Goal: Transaction & Acquisition: Purchase product/service

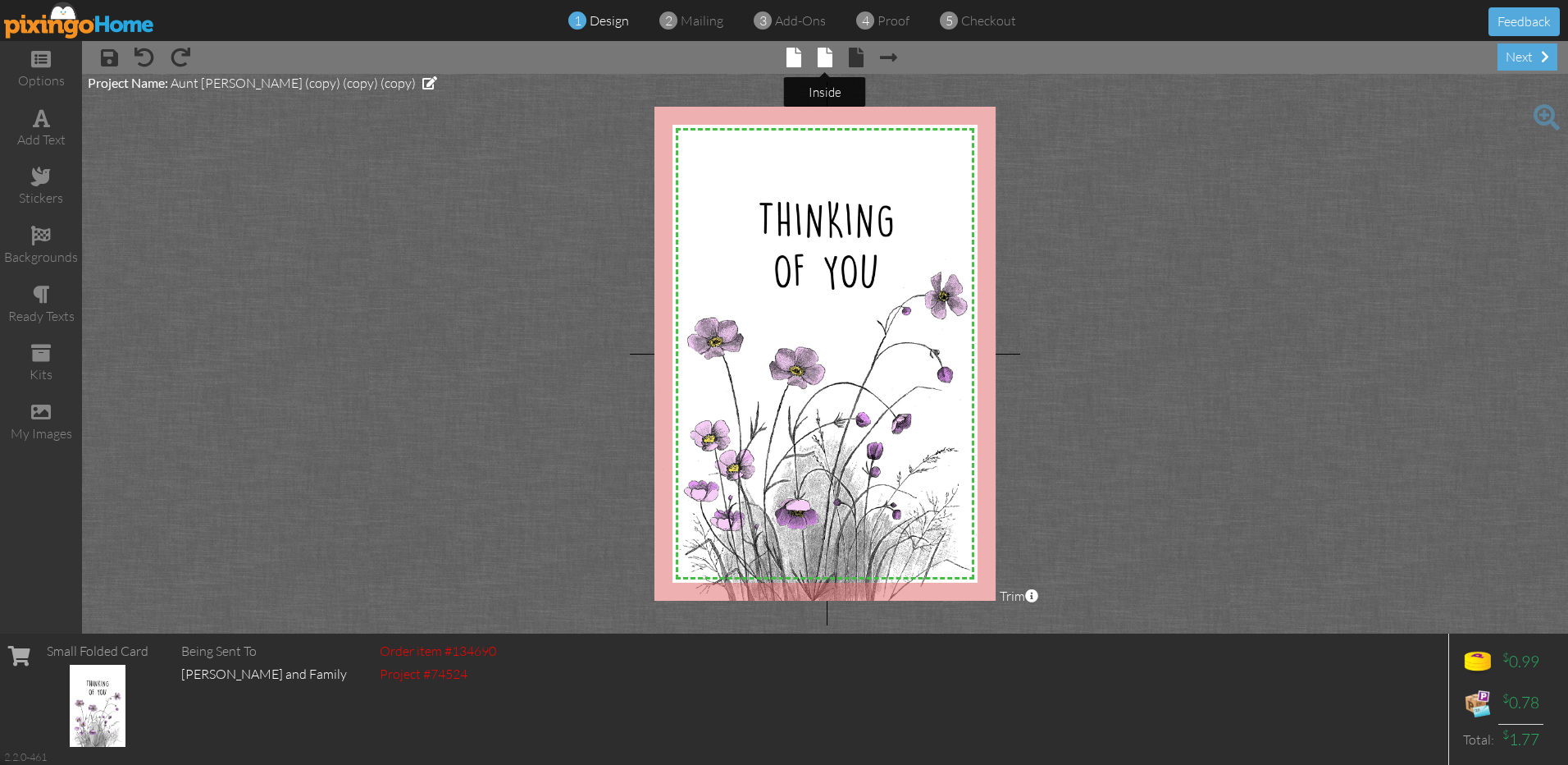
click at [825, 54] on span at bounding box center [825, 57] width 15 height 20
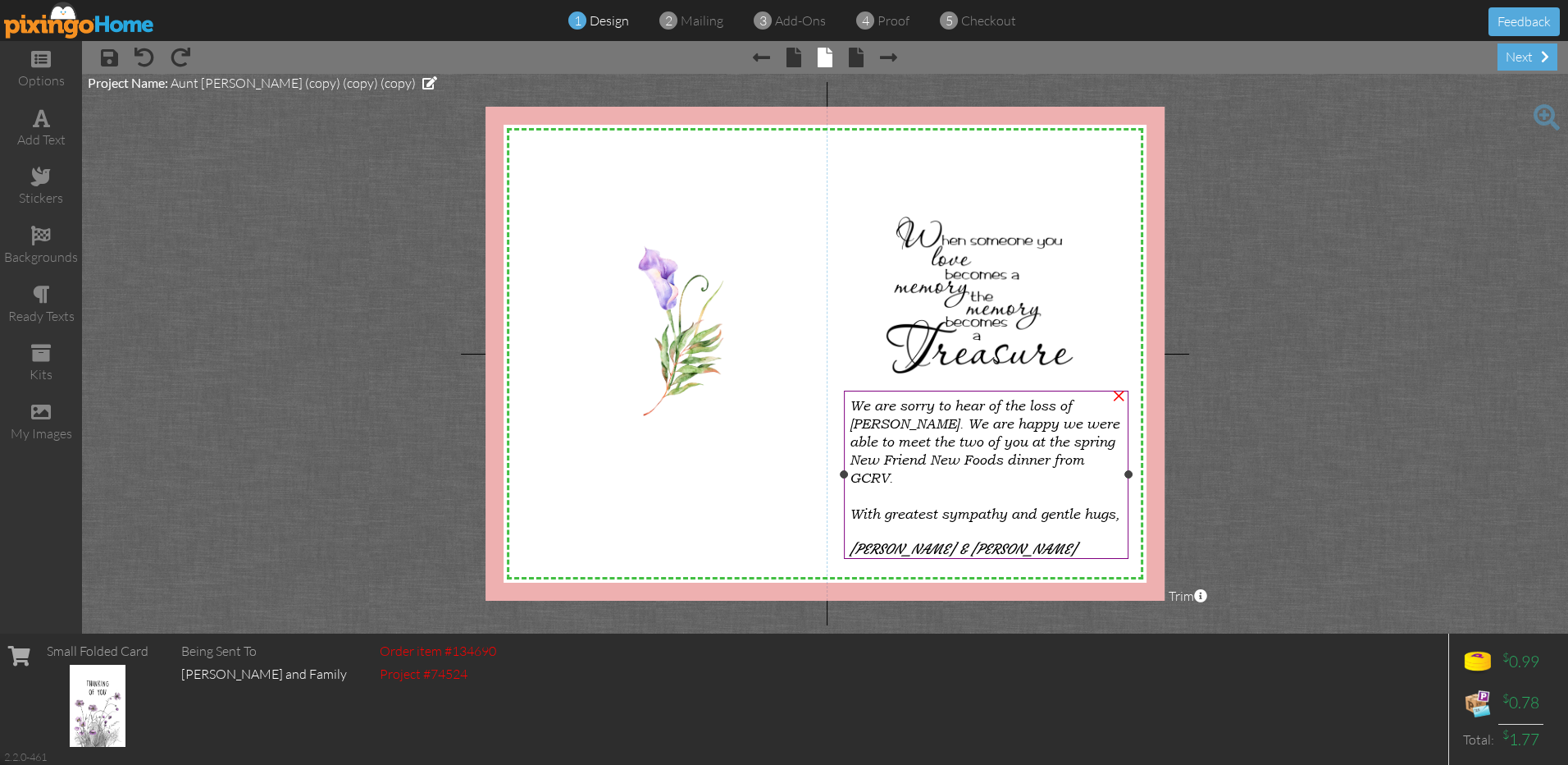
click at [1070, 438] on span "We are sorry to hear of the loss of [PERSON_NAME]. We are happy we were able to…" at bounding box center [984, 442] width 270 height 89
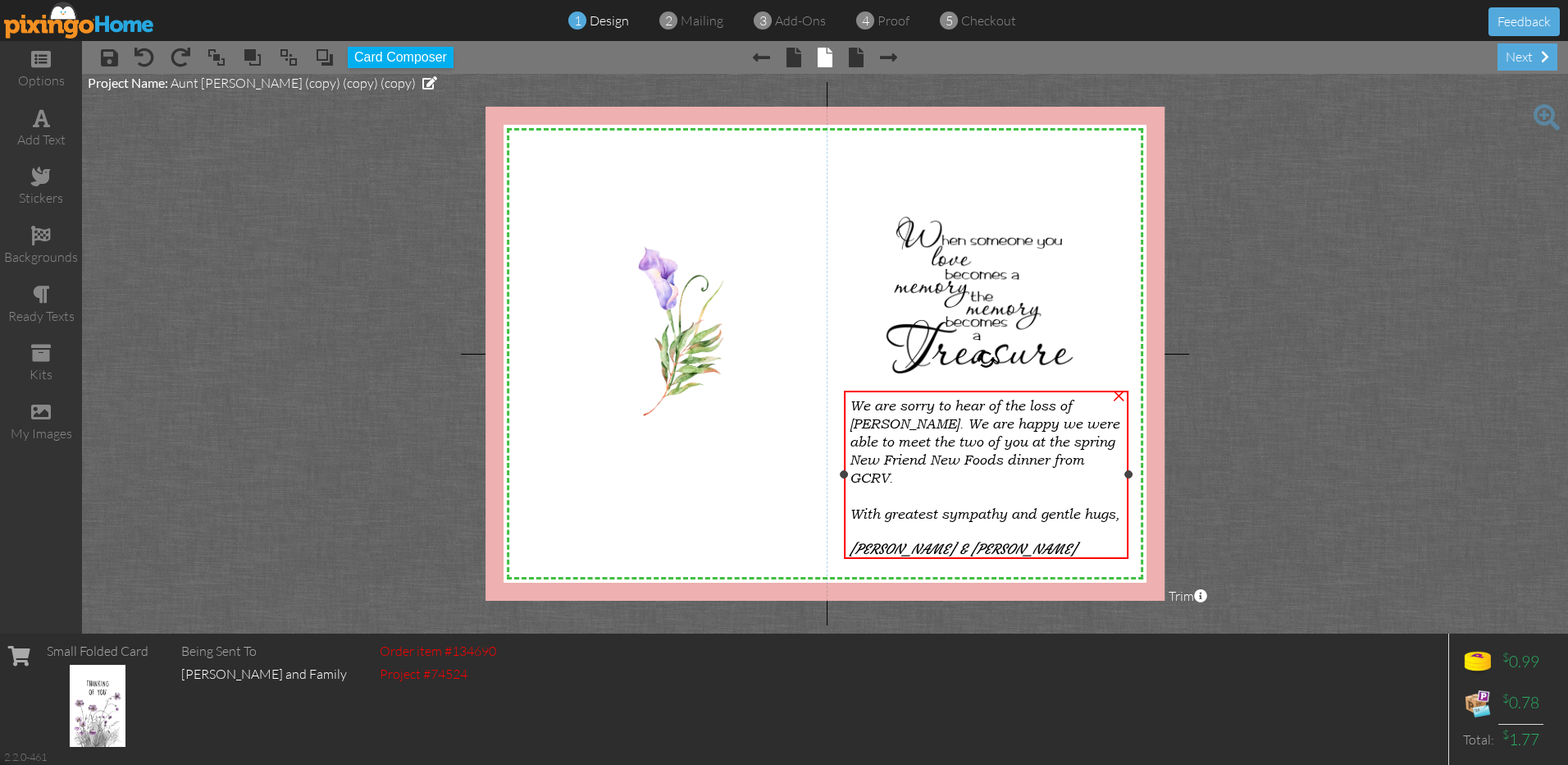
click at [1070, 437] on span "We are sorry to hear of the loss of Tom. We are happy we were able to meet the …" at bounding box center [984, 442] width 270 height 89
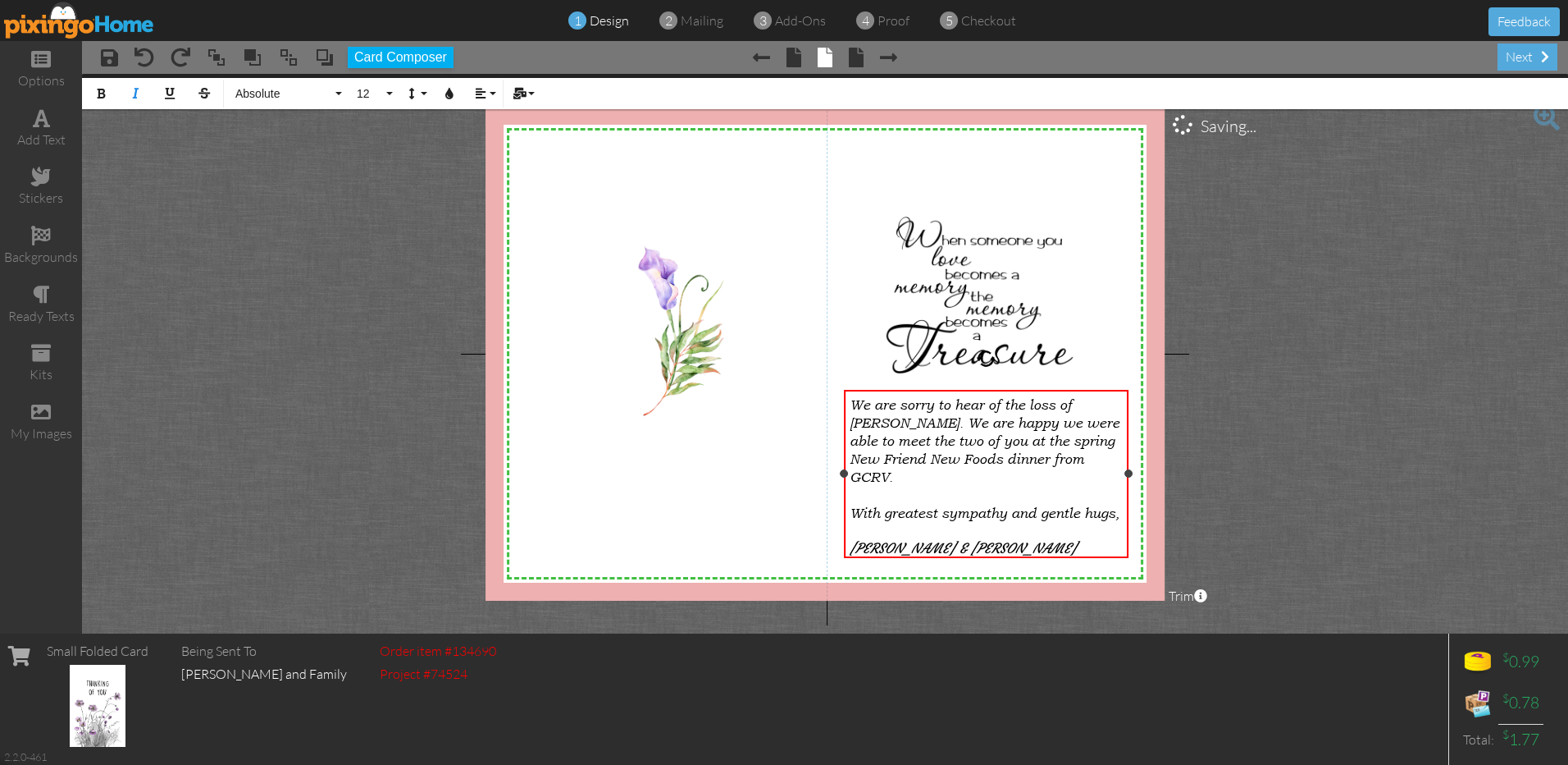
click at [1084, 438] on span "We are sorry to hear of the loss of Tom. We are happy we were able to meet the …" at bounding box center [984, 441] width 270 height 89
drag, startPoint x: 856, startPoint y: 66, endPoint x: 1043, endPoint y: 88, distance: 188.3
click at [856, 65] on span at bounding box center [856, 57] width 15 height 20
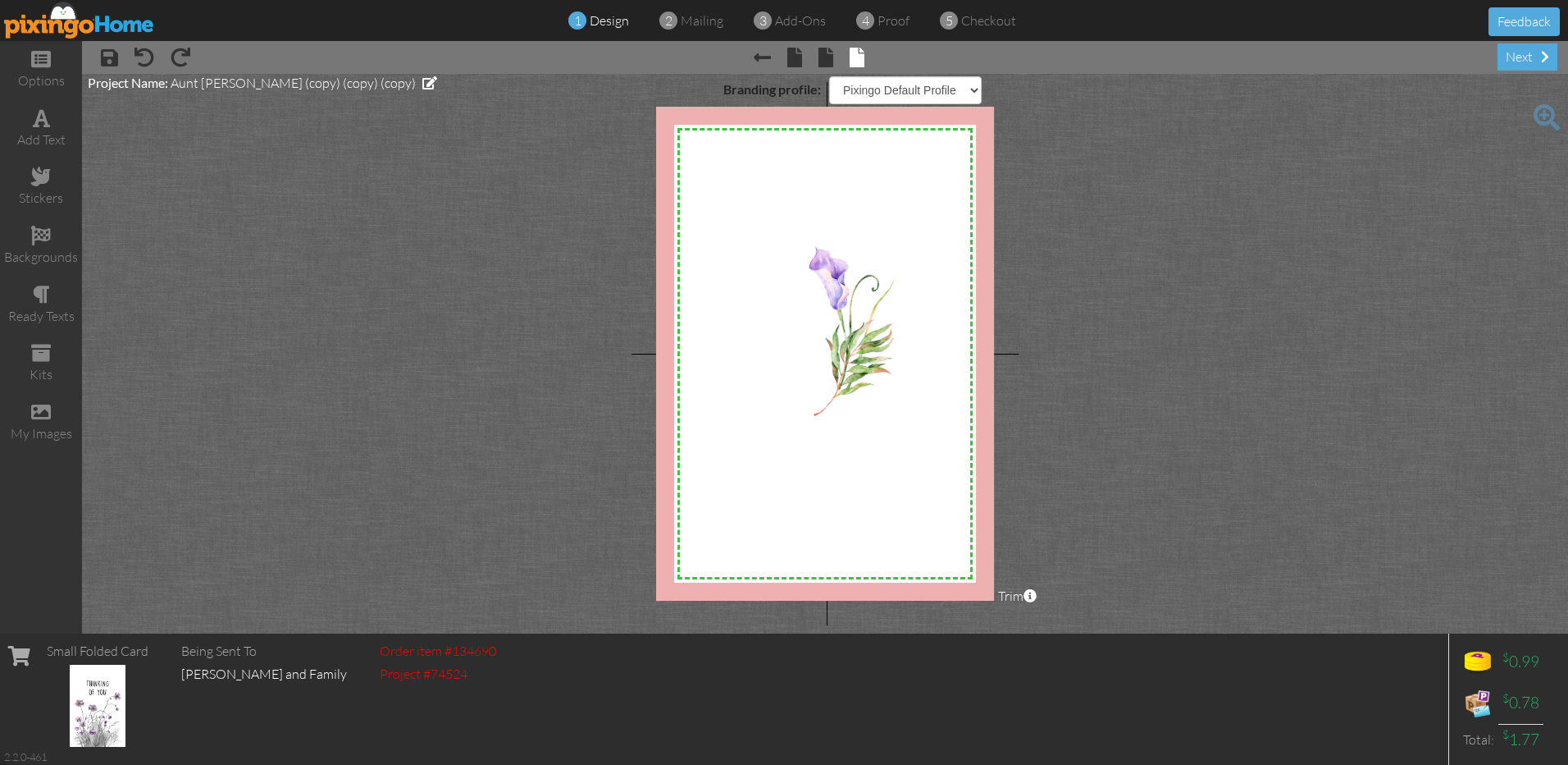
select select "object:139"
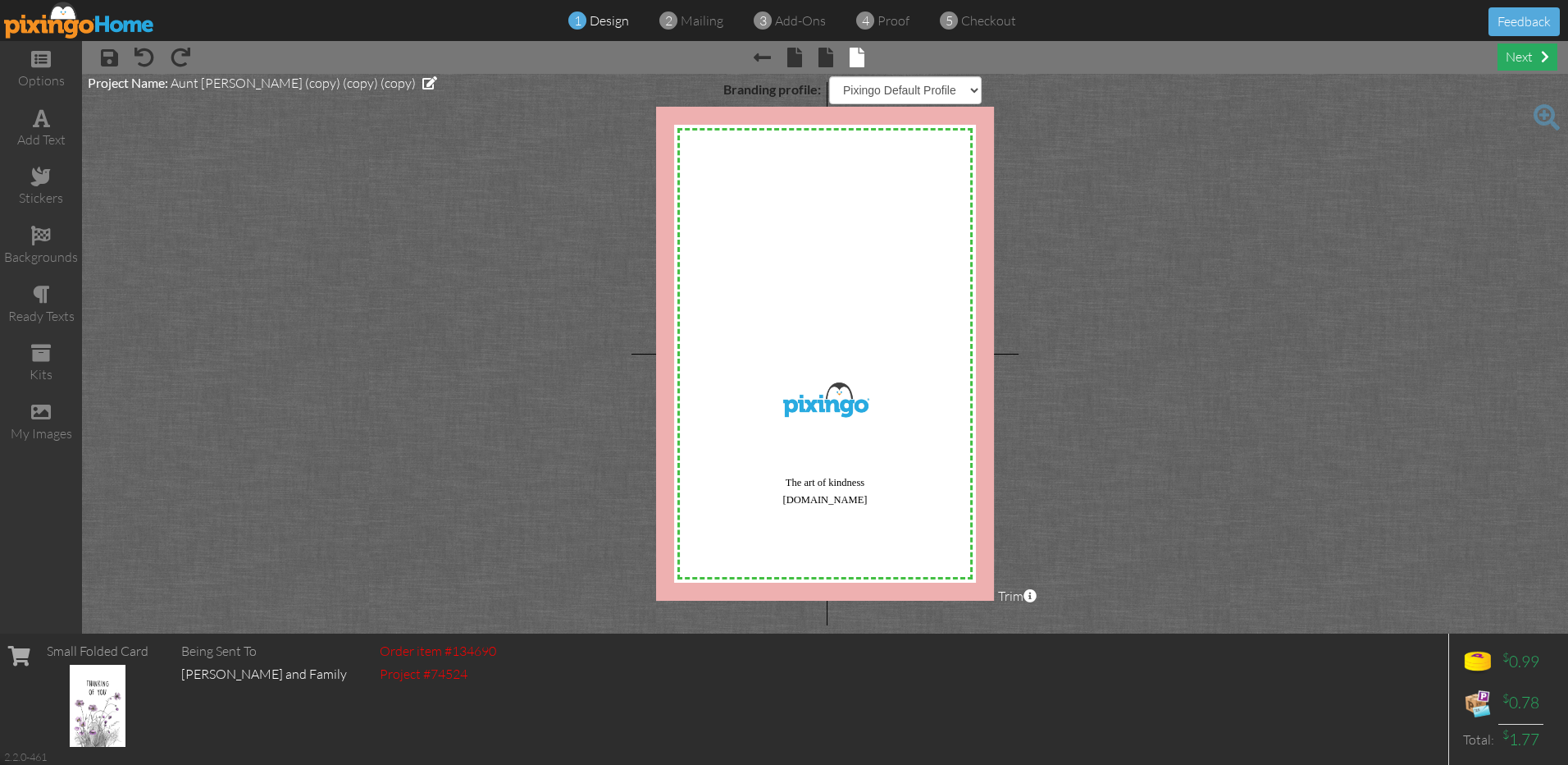
click at [1520, 49] on div "next" at bounding box center [1527, 57] width 60 height 27
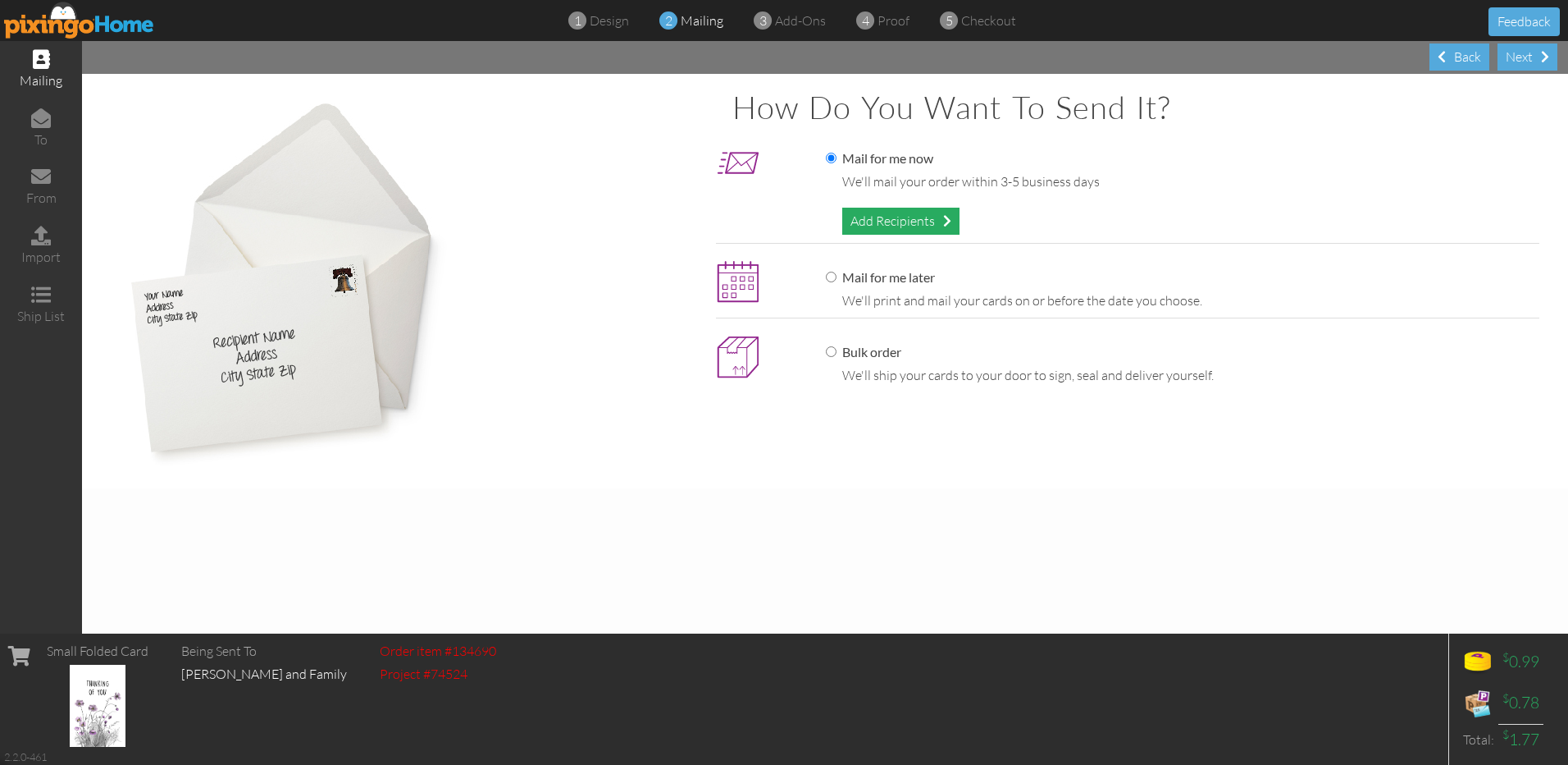
click at [890, 216] on div "Add Recipients" at bounding box center [901, 221] width 118 height 27
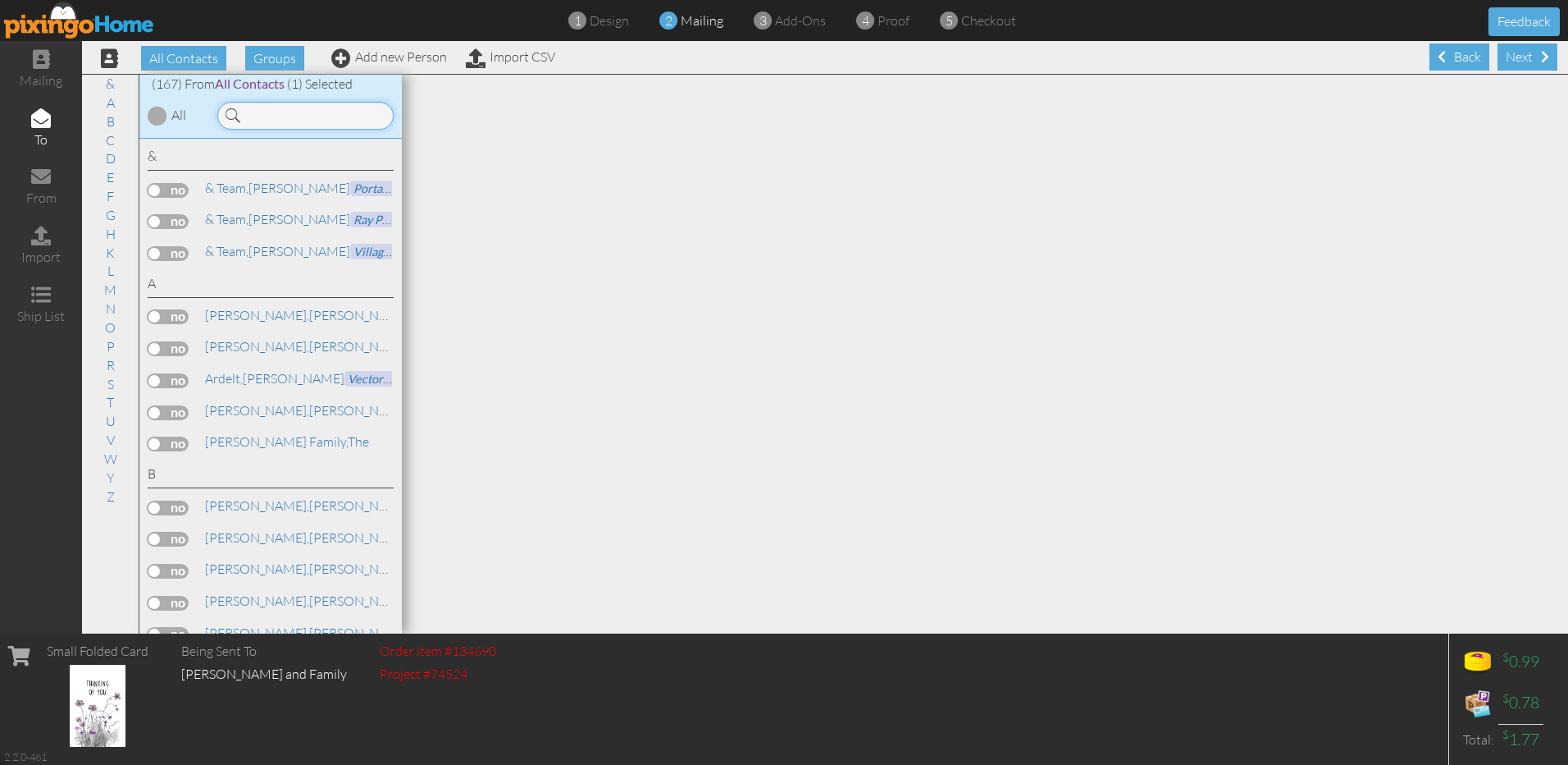
click at [287, 117] on input at bounding box center [305, 115] width 176 height 28
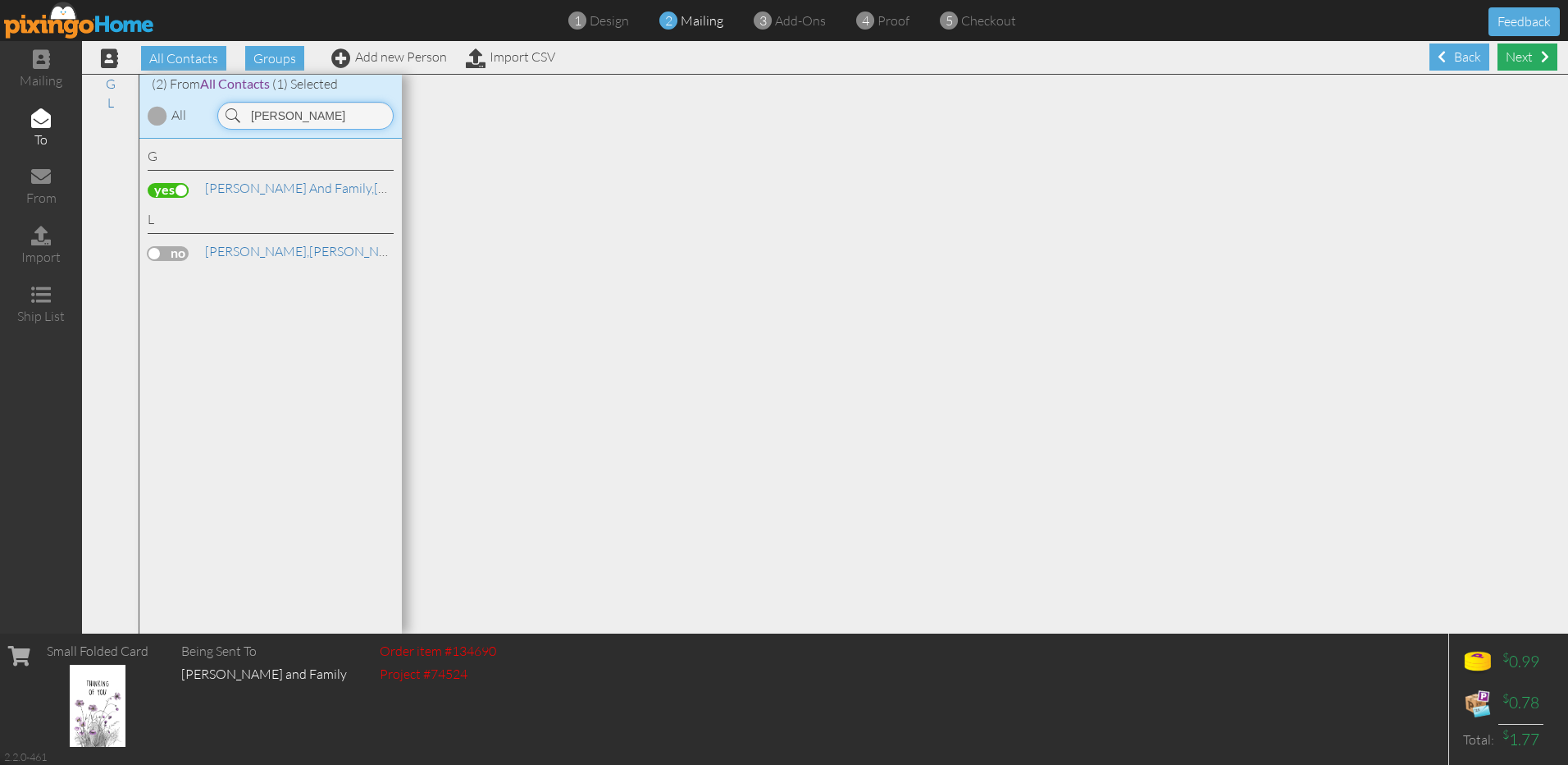
type input "alic"
click at [1517, 59] on div "Next" at bounding box center [1527, 57] width 60 height 27
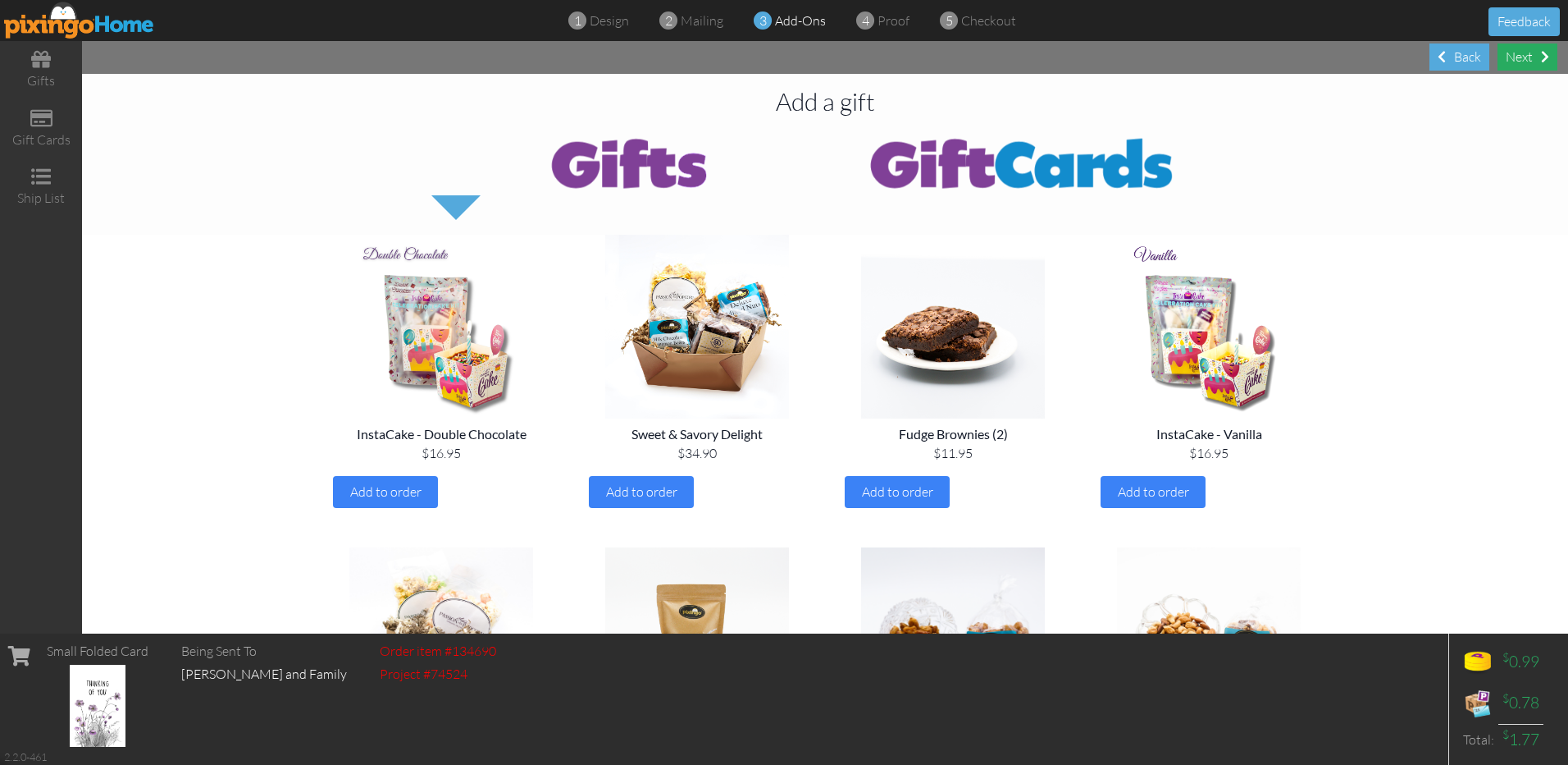
click at [1512, 61] on div "Next" at bounding box center [1527, 57] width 60 height 27
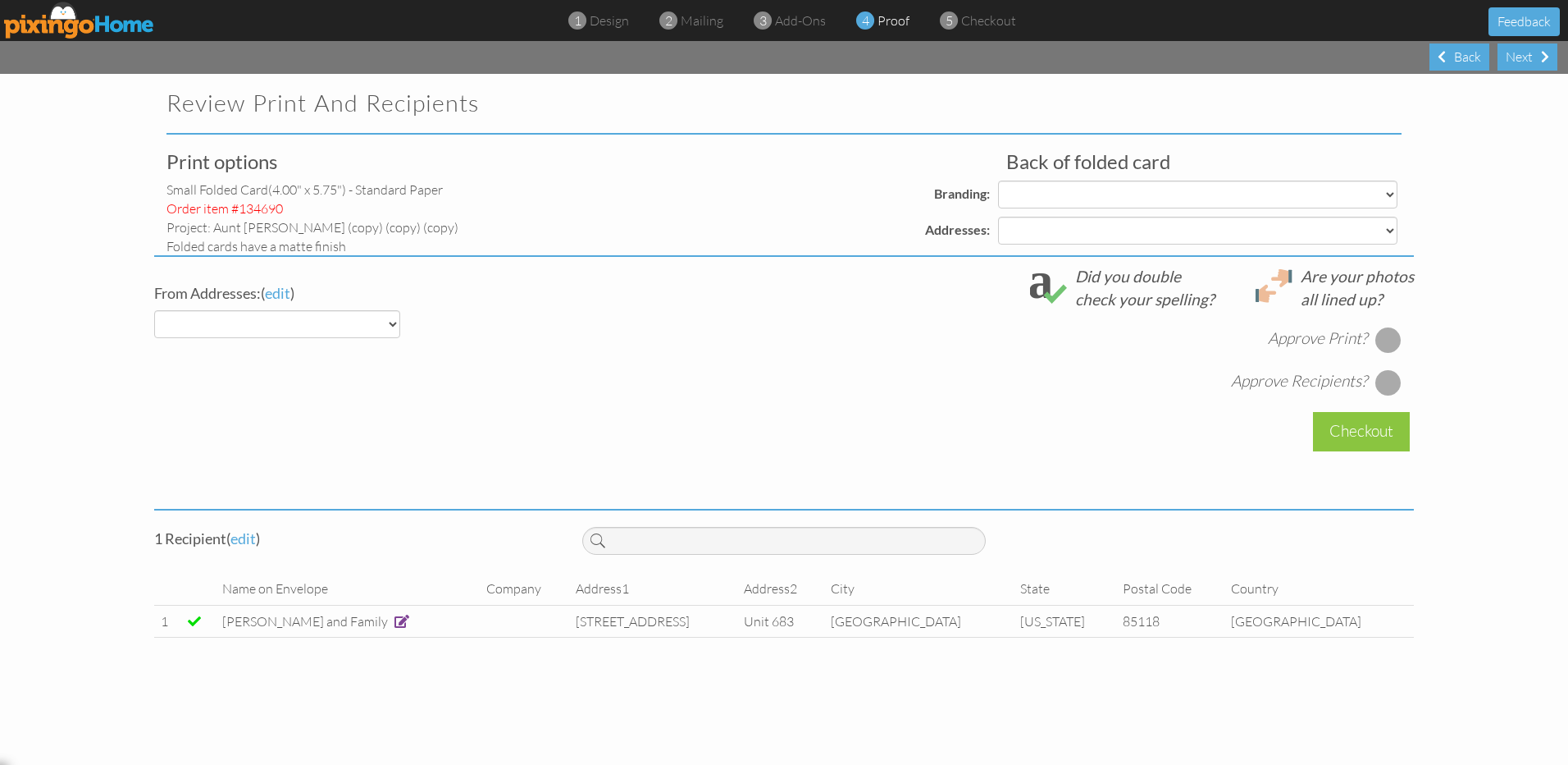
select select "object:935"
select select "object:943"
select select "object:939"
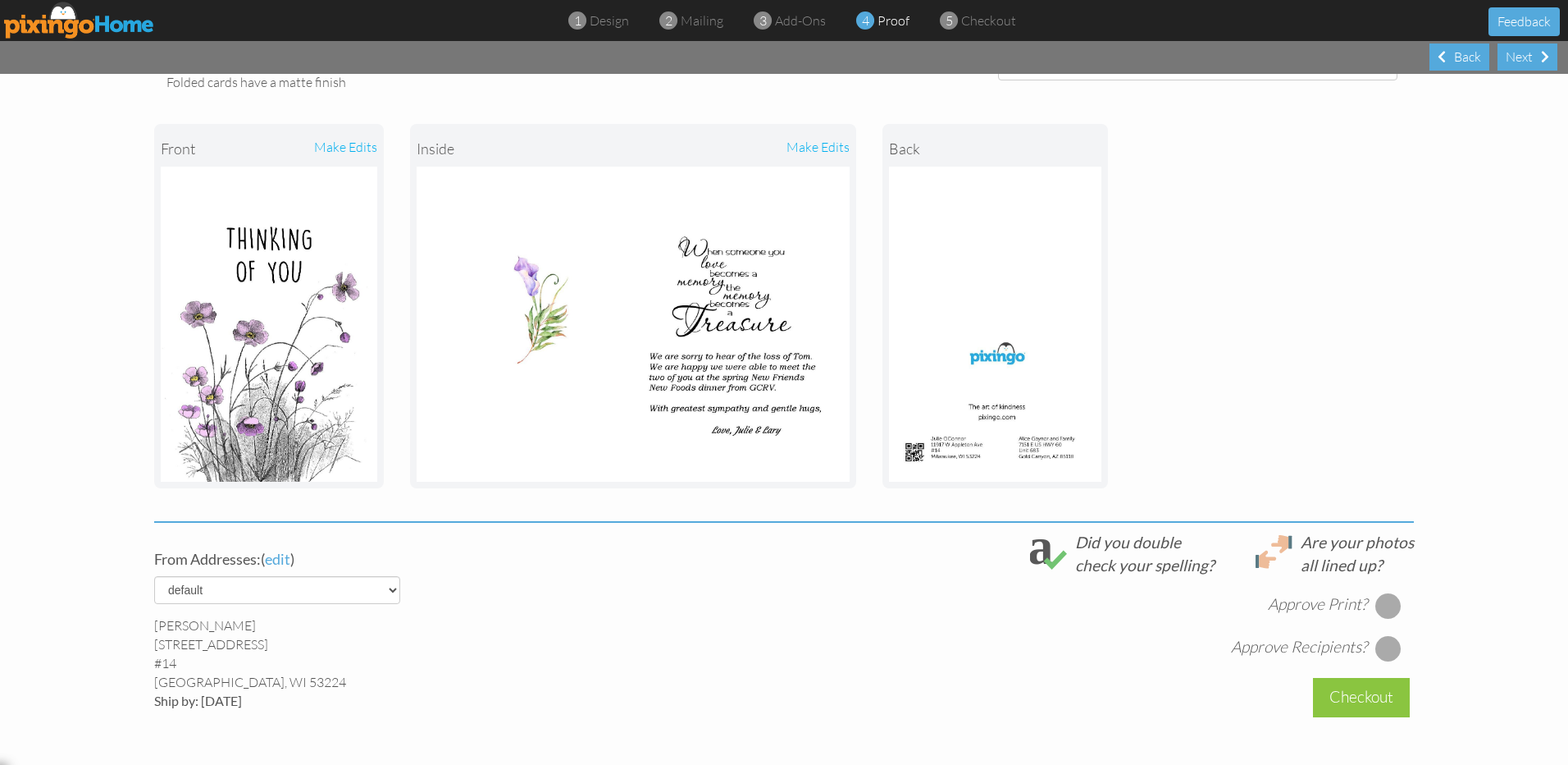
scroll to position [246, 0]
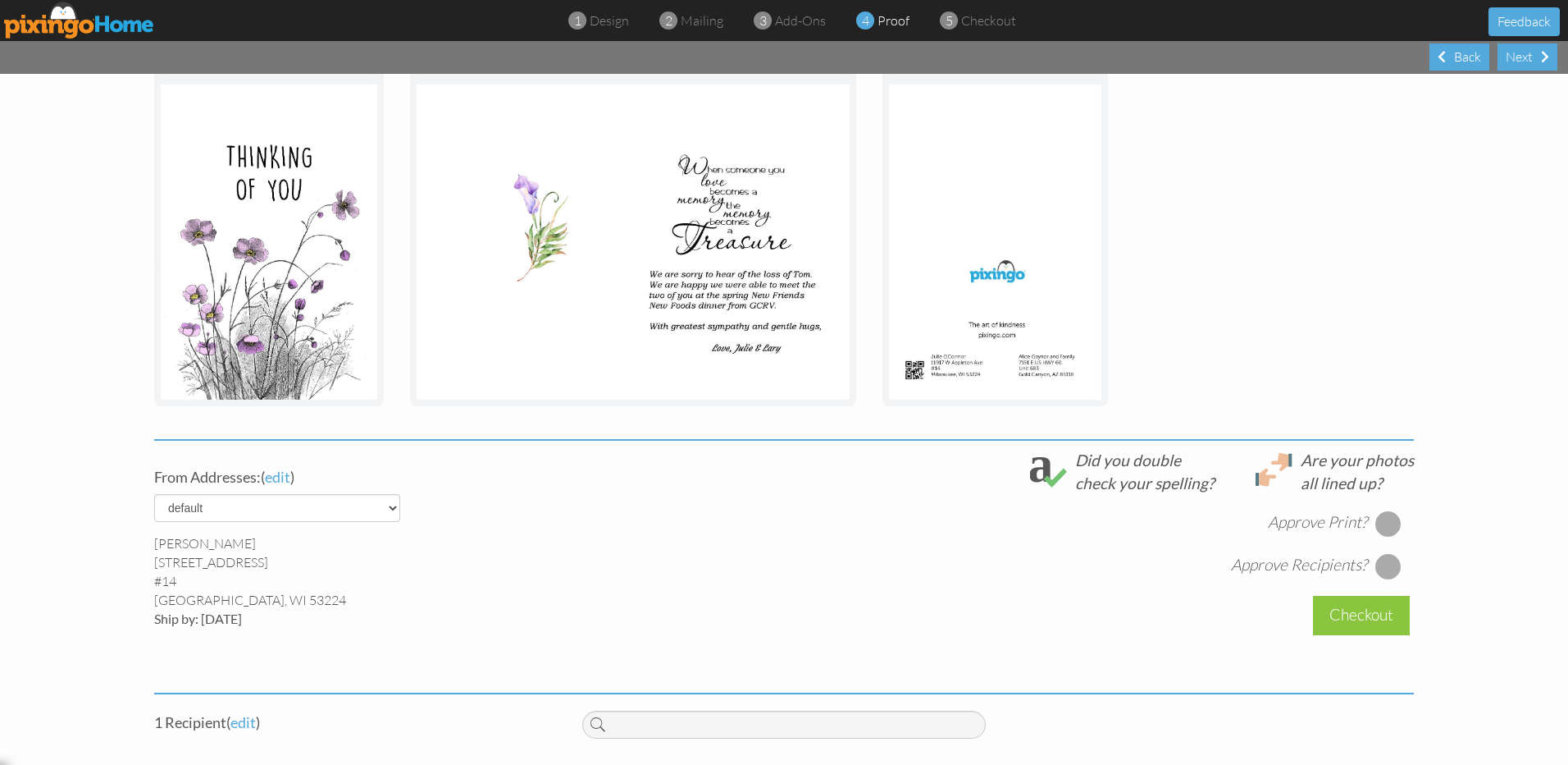
click at [1385, 525] on div at bounding box center [1388, 523] width 26 height 26
click at [1382, 563] on div at bounding box center [1388, 566] width 26 height 26
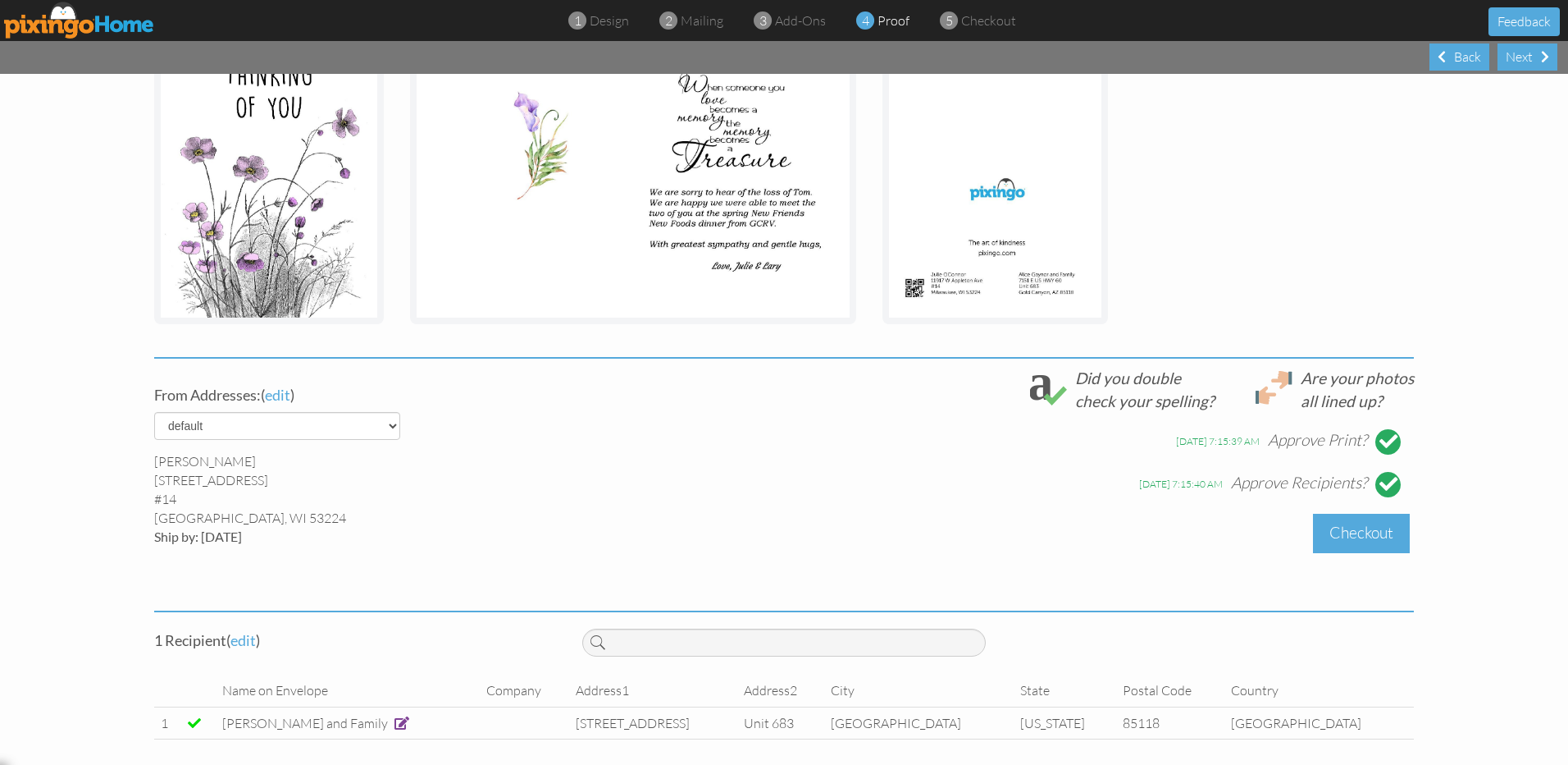
click at [1347, 536] on div "Checkout" at bounding box center [1361, 533] width 97 height 38
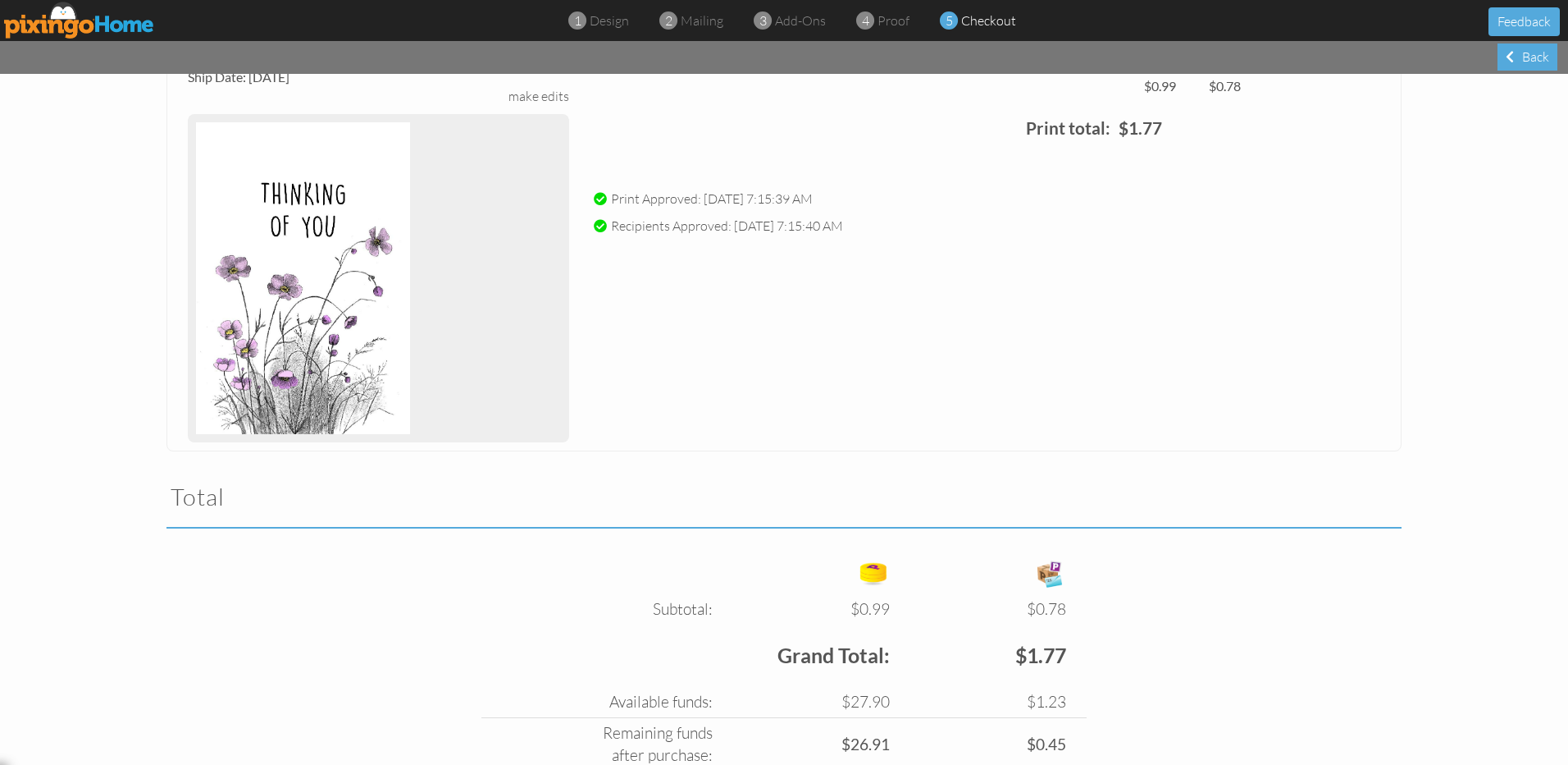
scroll to position [294, 0]
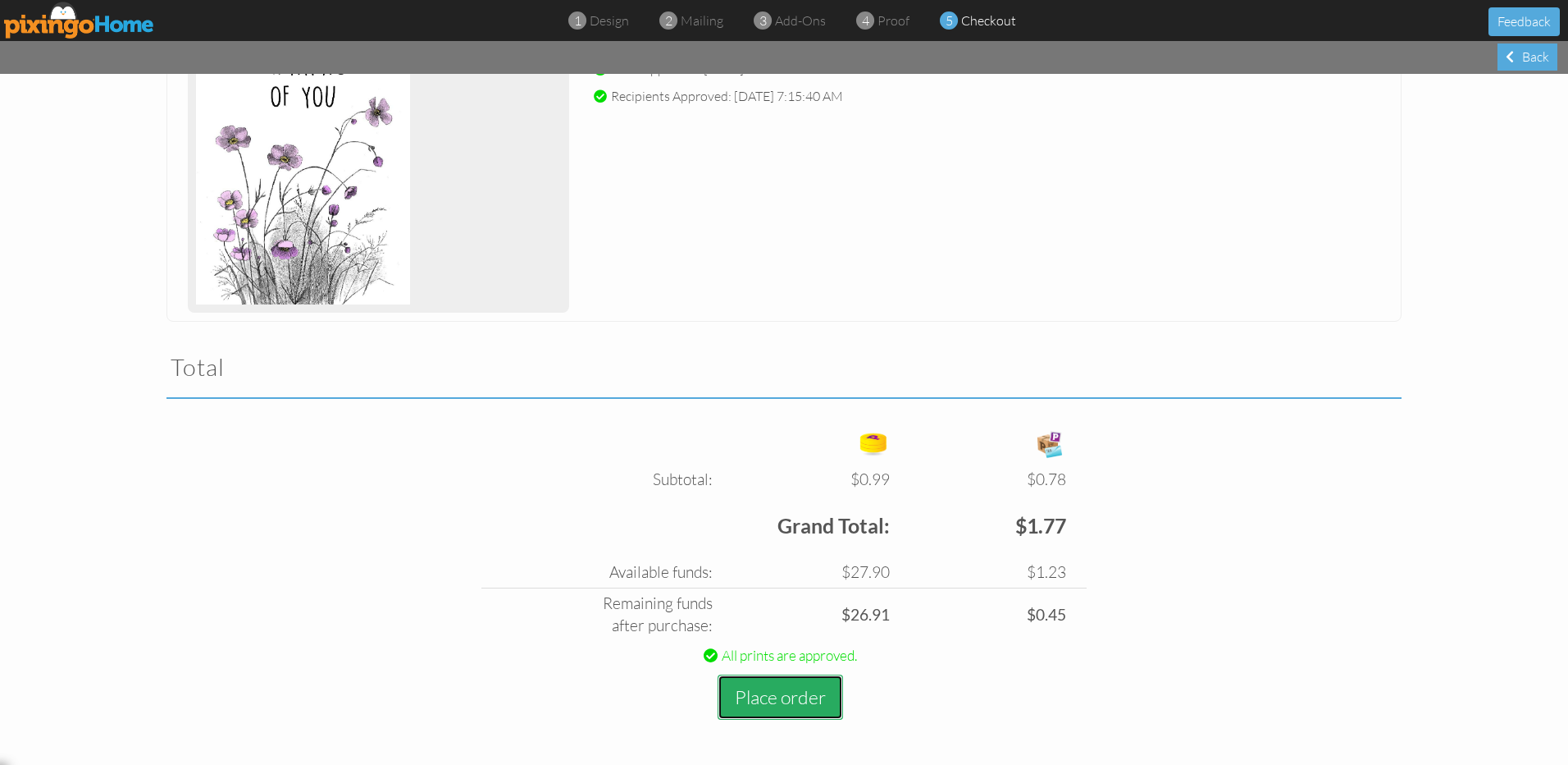
click at [766, 695] on button "Place order" at bounding box center [780, 696] width 126 height 45
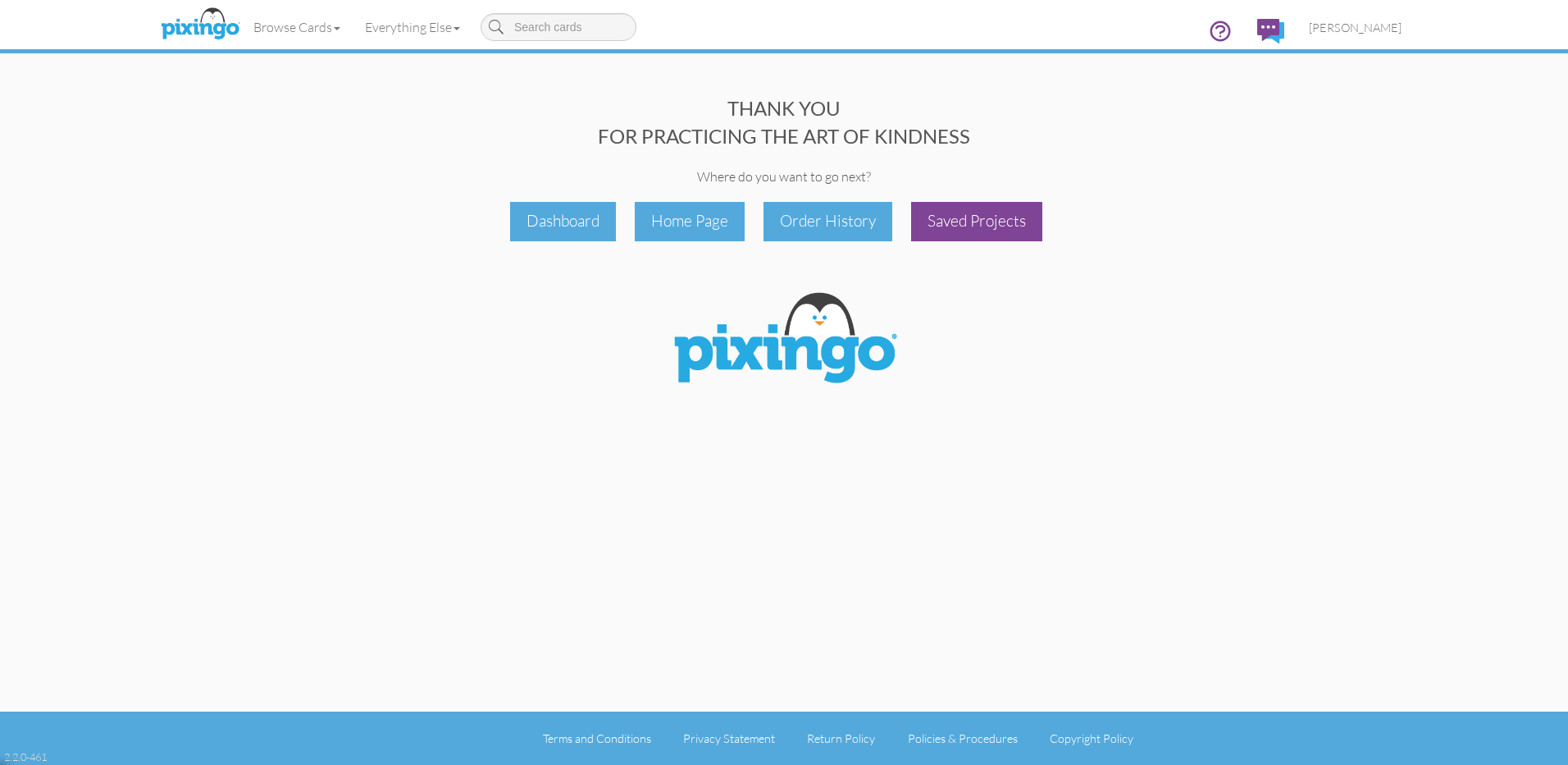
click at [973, 225] on div "Saved Projects" at bounding box center [976, 221] width 131 height 38
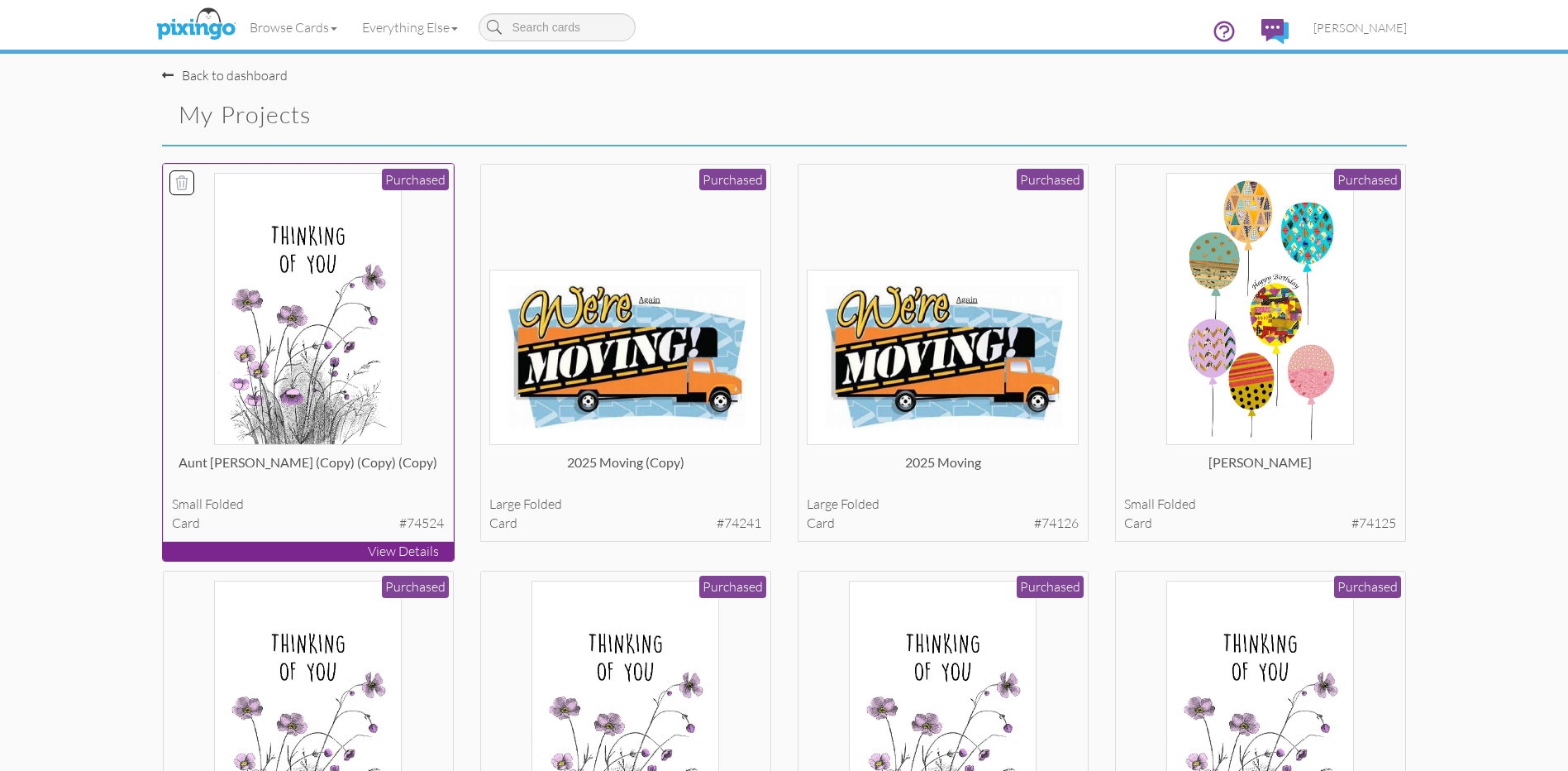
click at [288, 394] on img at bounding box center [308, 309] width 187 height 272
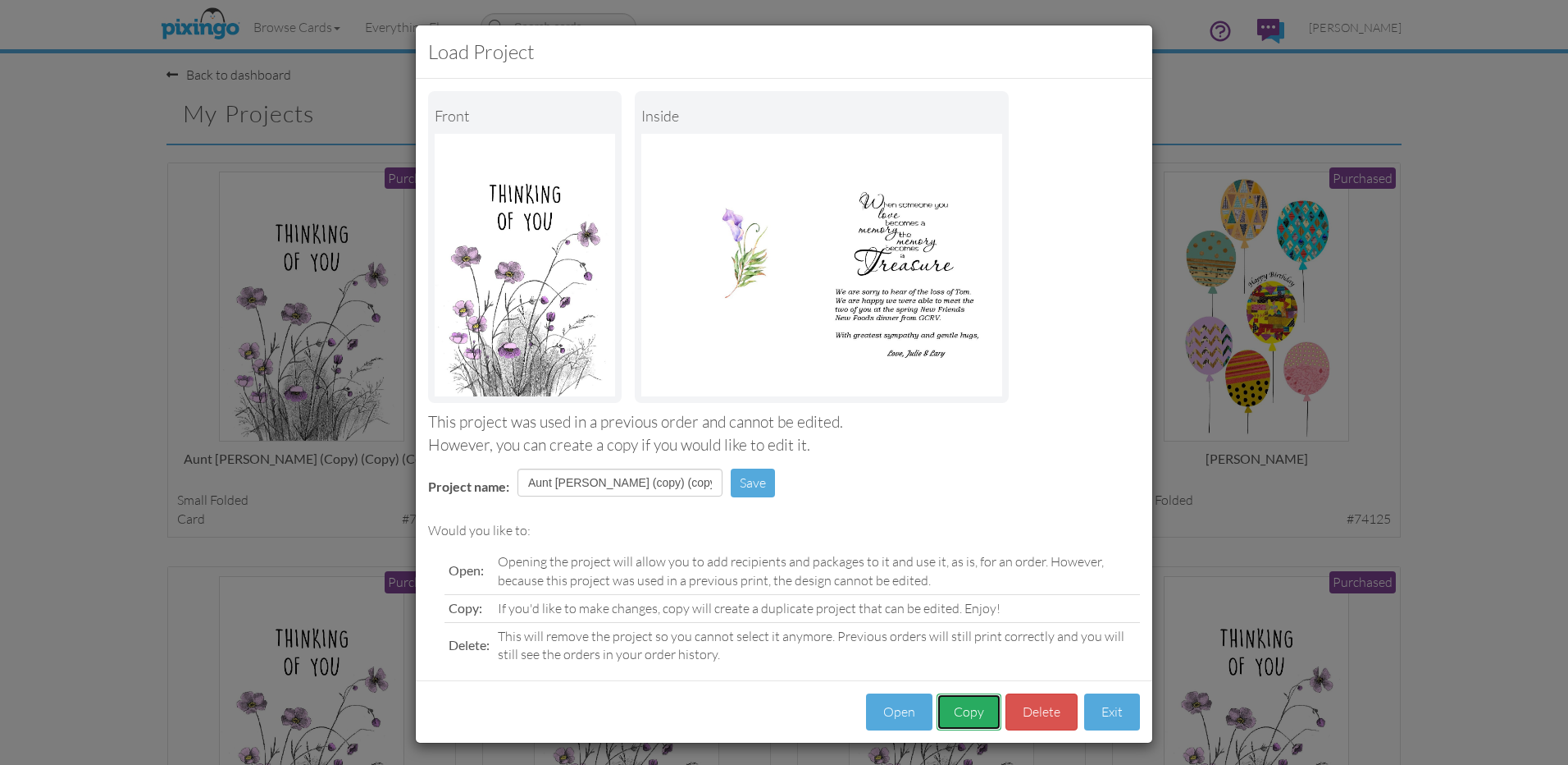
click at [953, 713] on button "Copy" at bounding box center [969, 711] width 65 height 37
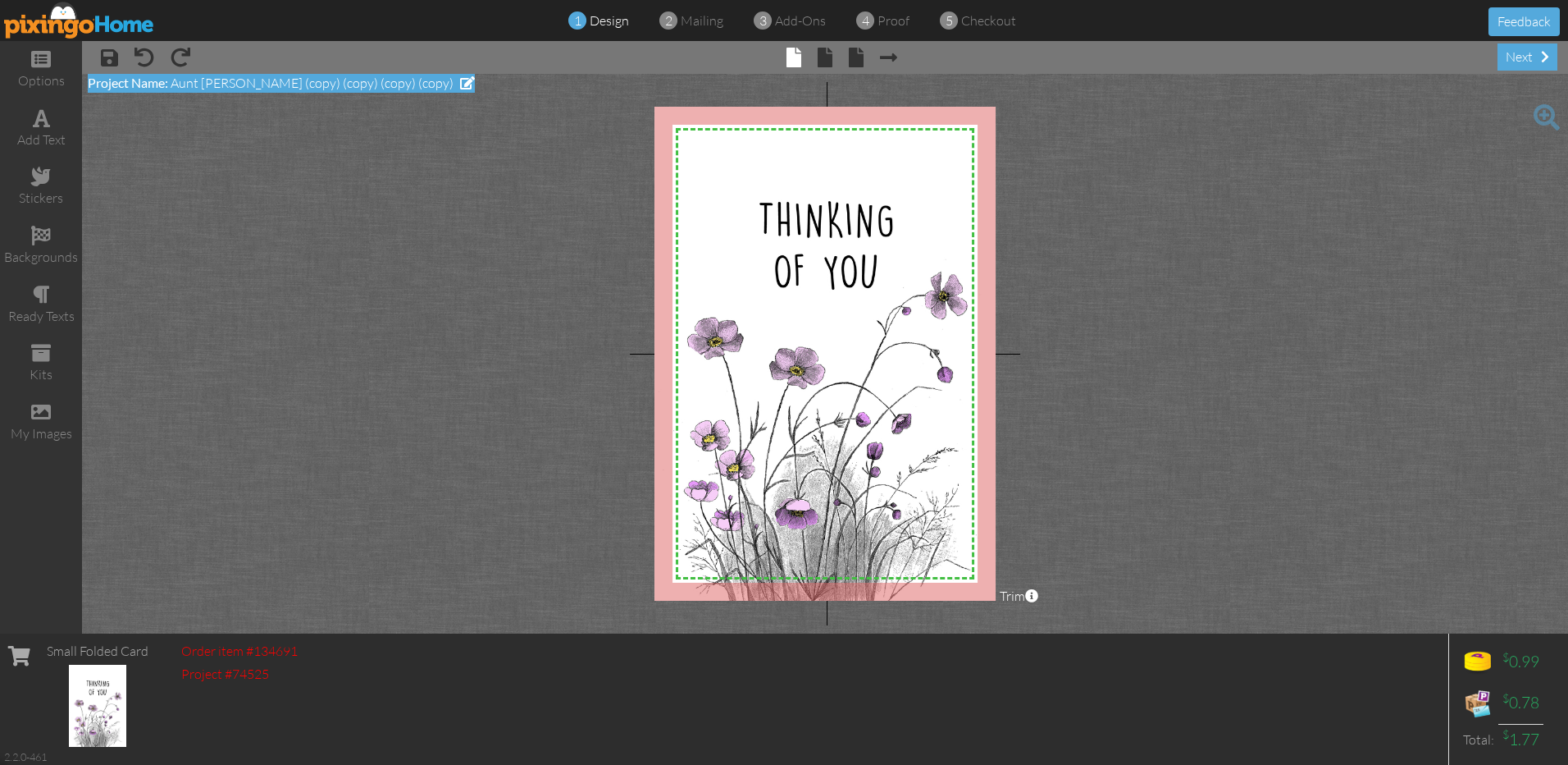
click at [375, 84] on span "Aunt Judie (copy) (copy) (copy) (copy)" at bounding box center [313, 83] width 283 height 16
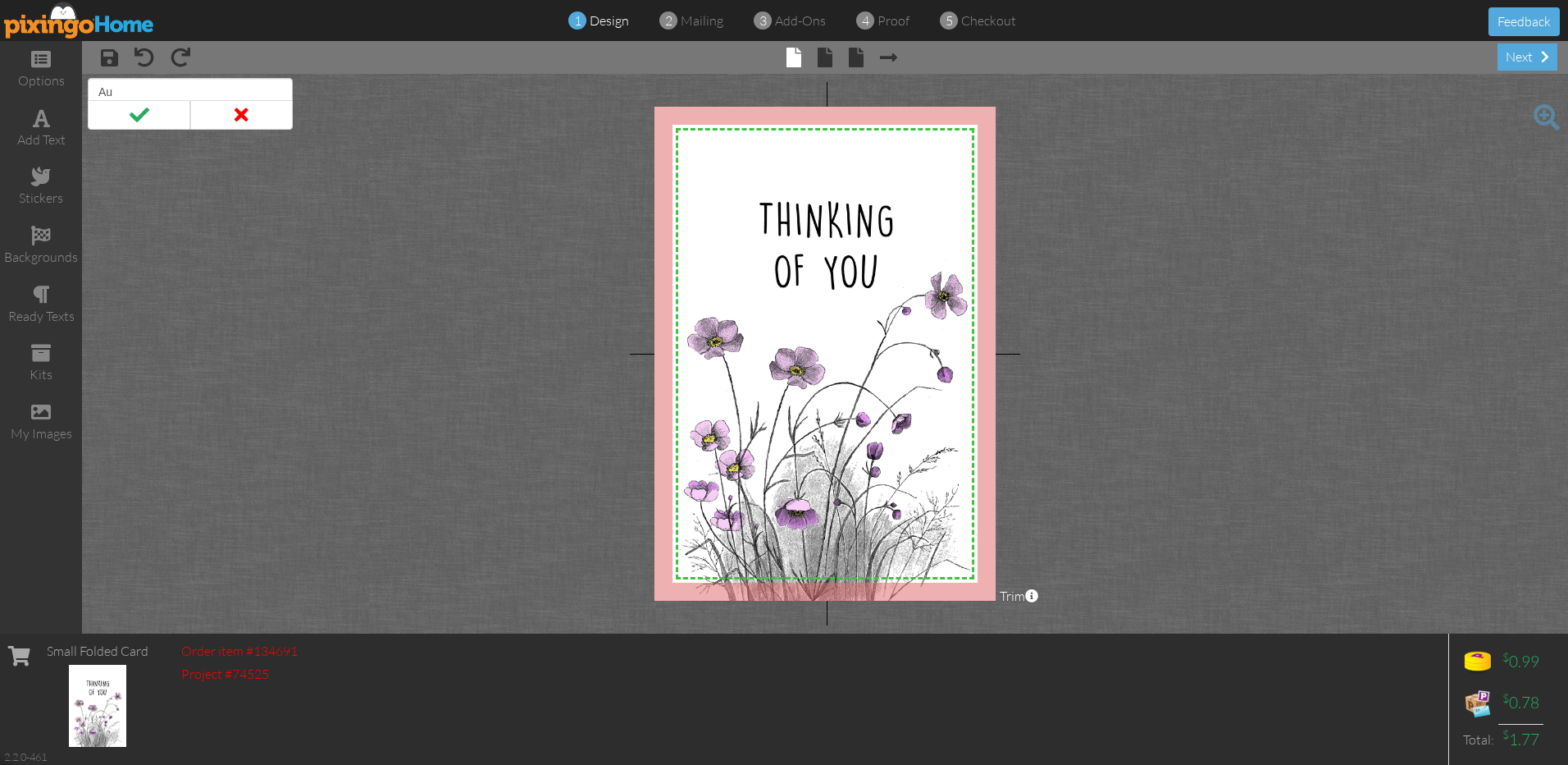
type input "A"
type input "[PERSON_NAME]"
click at [136, 118] on span at bounding box center [139, 114] width 102 height 29
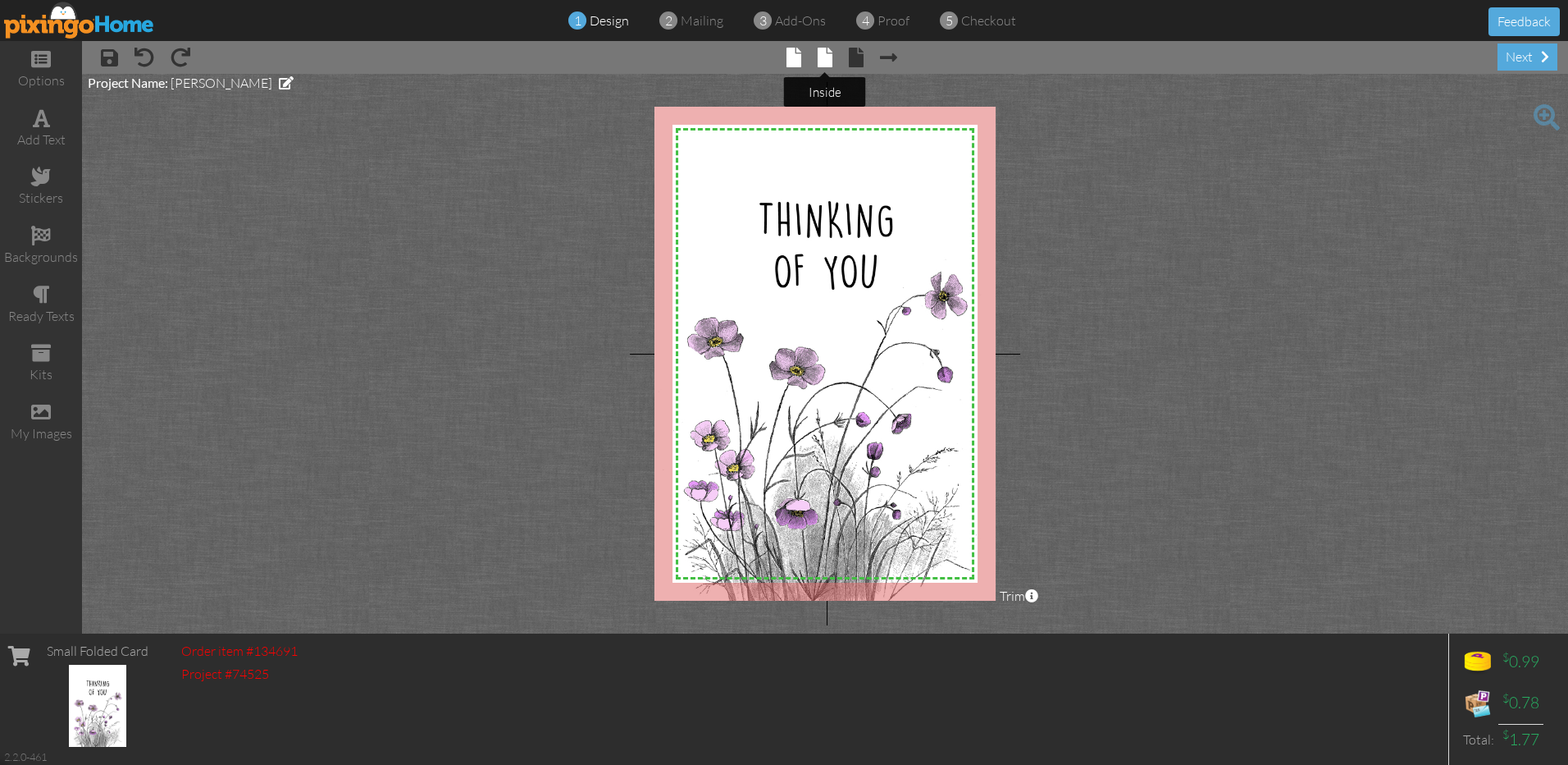
click at [824, 60] on span at bounding box center [825, 57] width 15 height 20
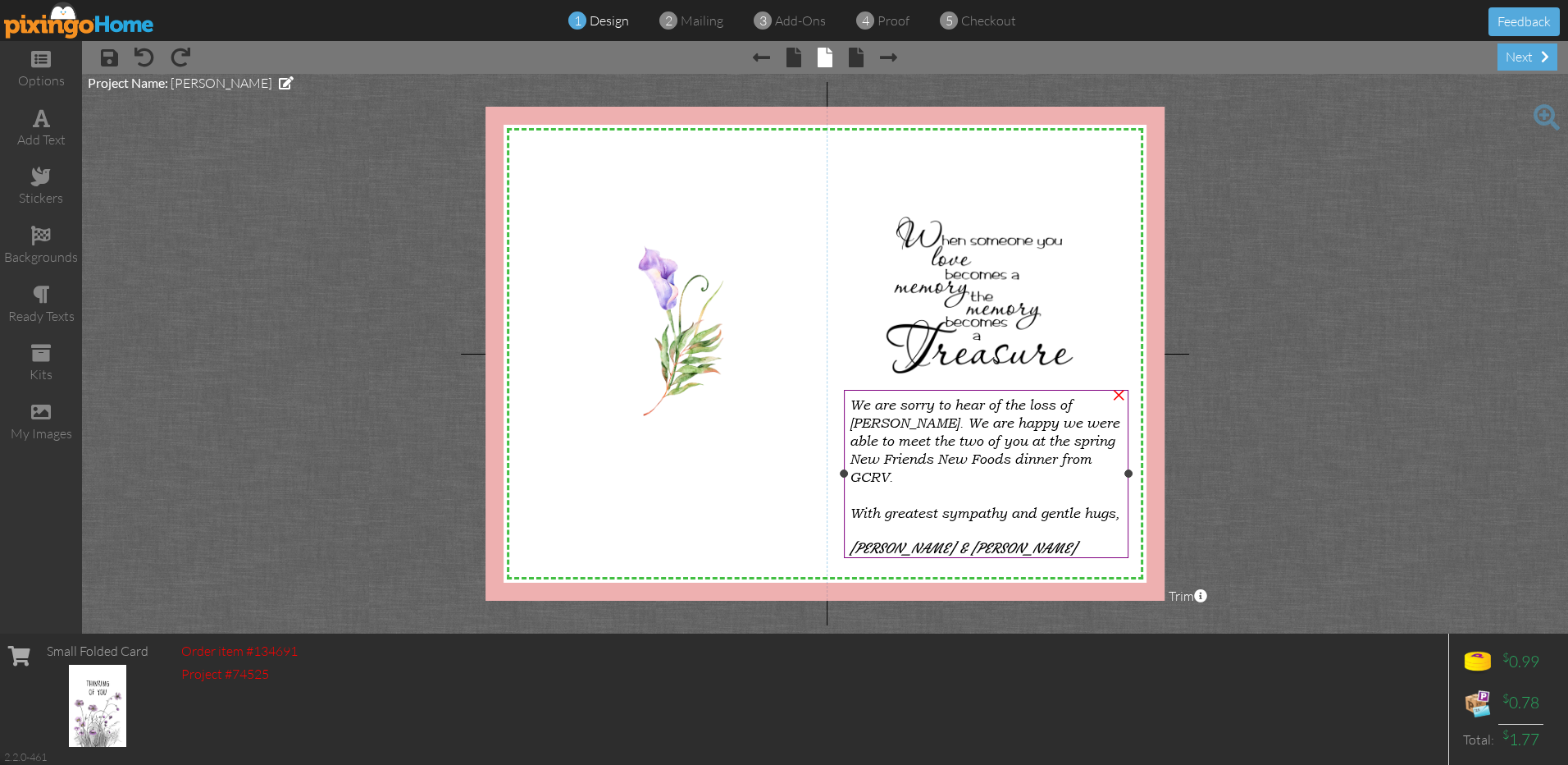
click at [1067, 407] on span "We are sorry to hear of the loss of Tom. We are happy we were able to meet the …" at bounding box center [984, 441] width 270 height 89
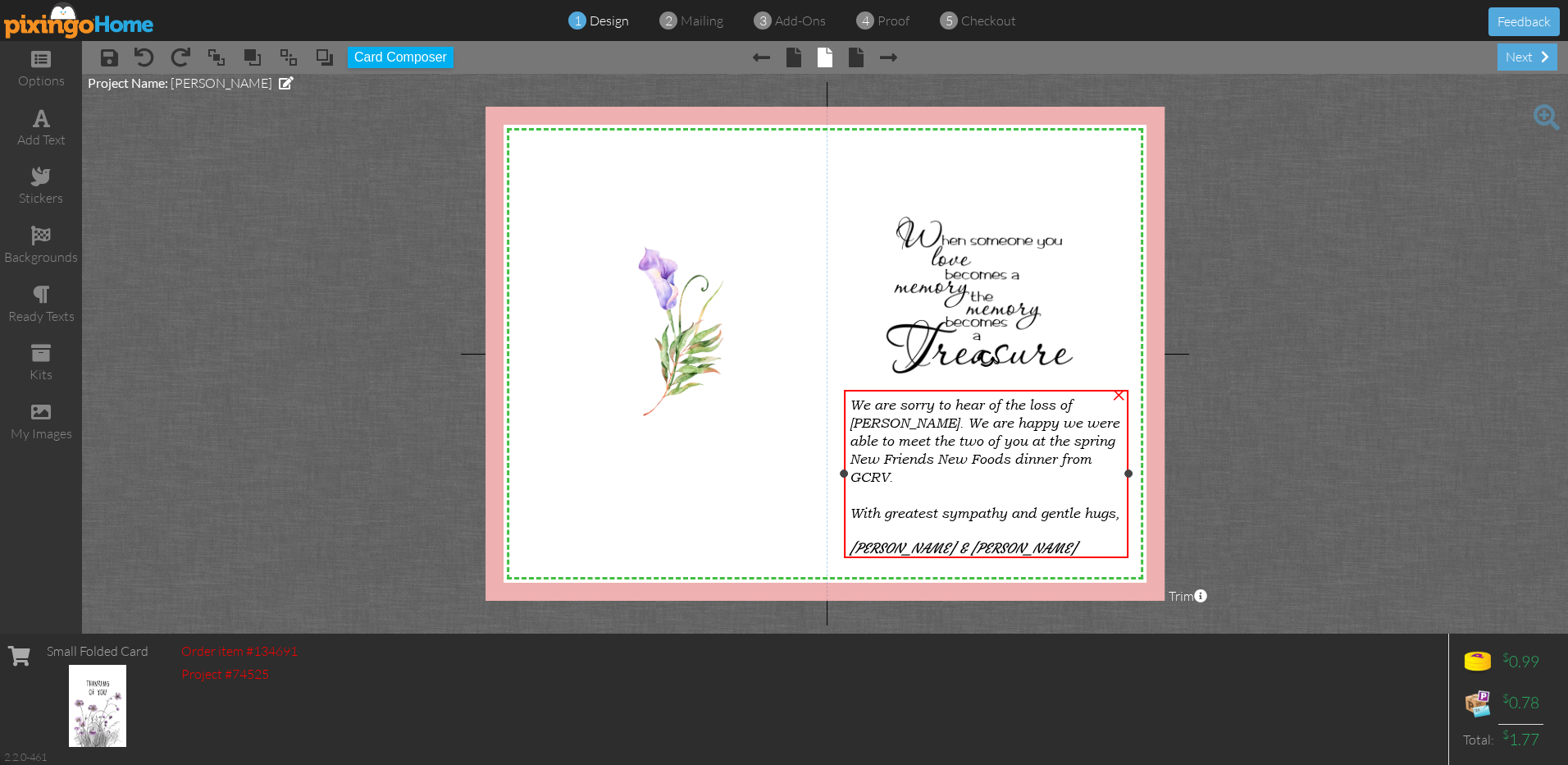
click at [1067, 407] on span "We are sorry to hear of the loss of Tom. We are happy we were able to meet the …" at bounding box center [984, 441] width 270 height 89
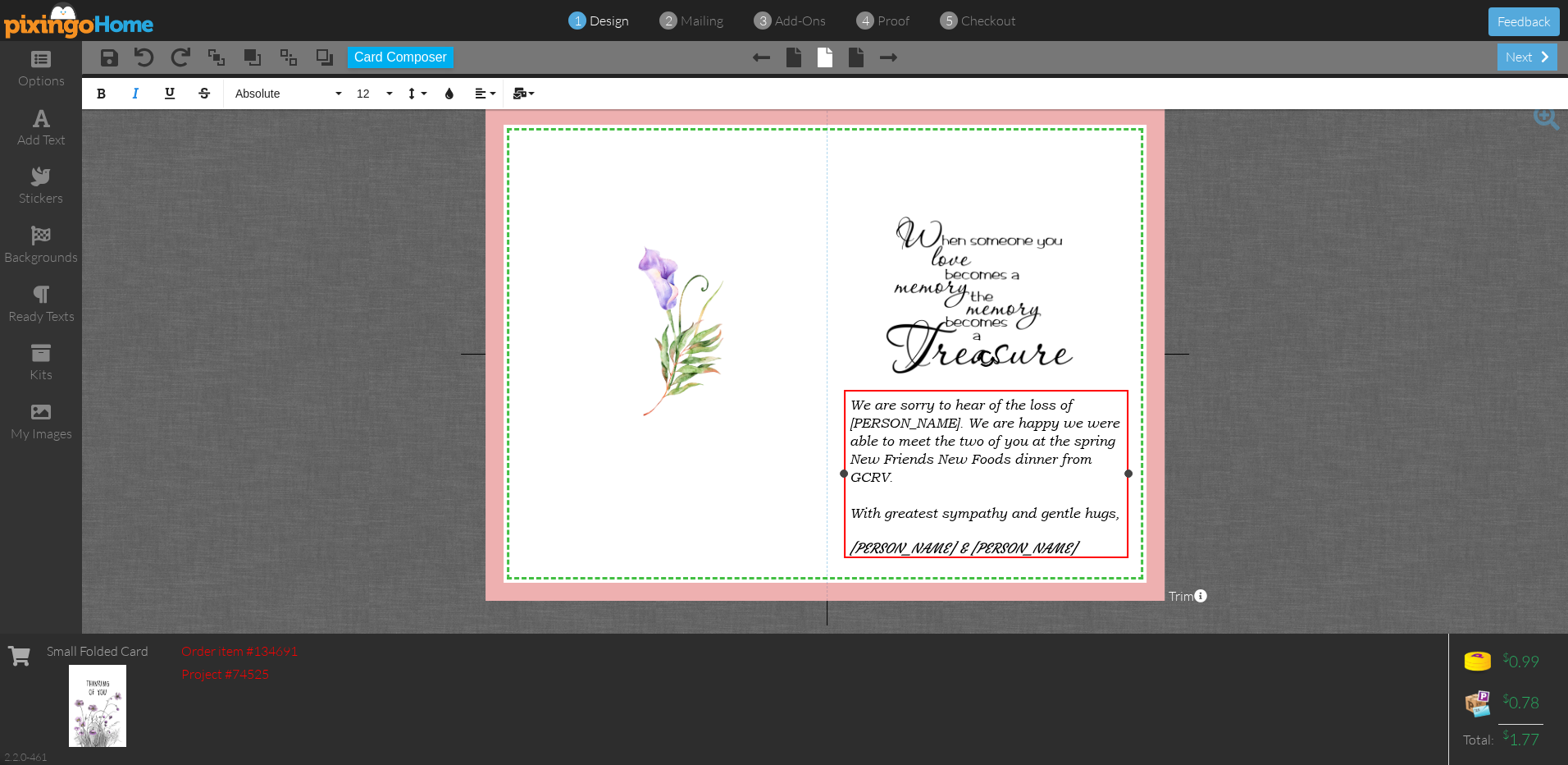
click at [1102, 403] on span "We are sorry to hear of the loss of Tom. We are happy we were able to meet the …" at bounding box center [984, 441] width 270 height 89
drag, startPoint x: 853, startPoint y: 421, endPoint x: 1060, endPoint y: 452, distance: 209.3
click at [1060, 452] on div "We are sorry to hear of the loss of Joe. We are happy we were able to meet the …" at bounding box center [987, 440] width 274 height 90
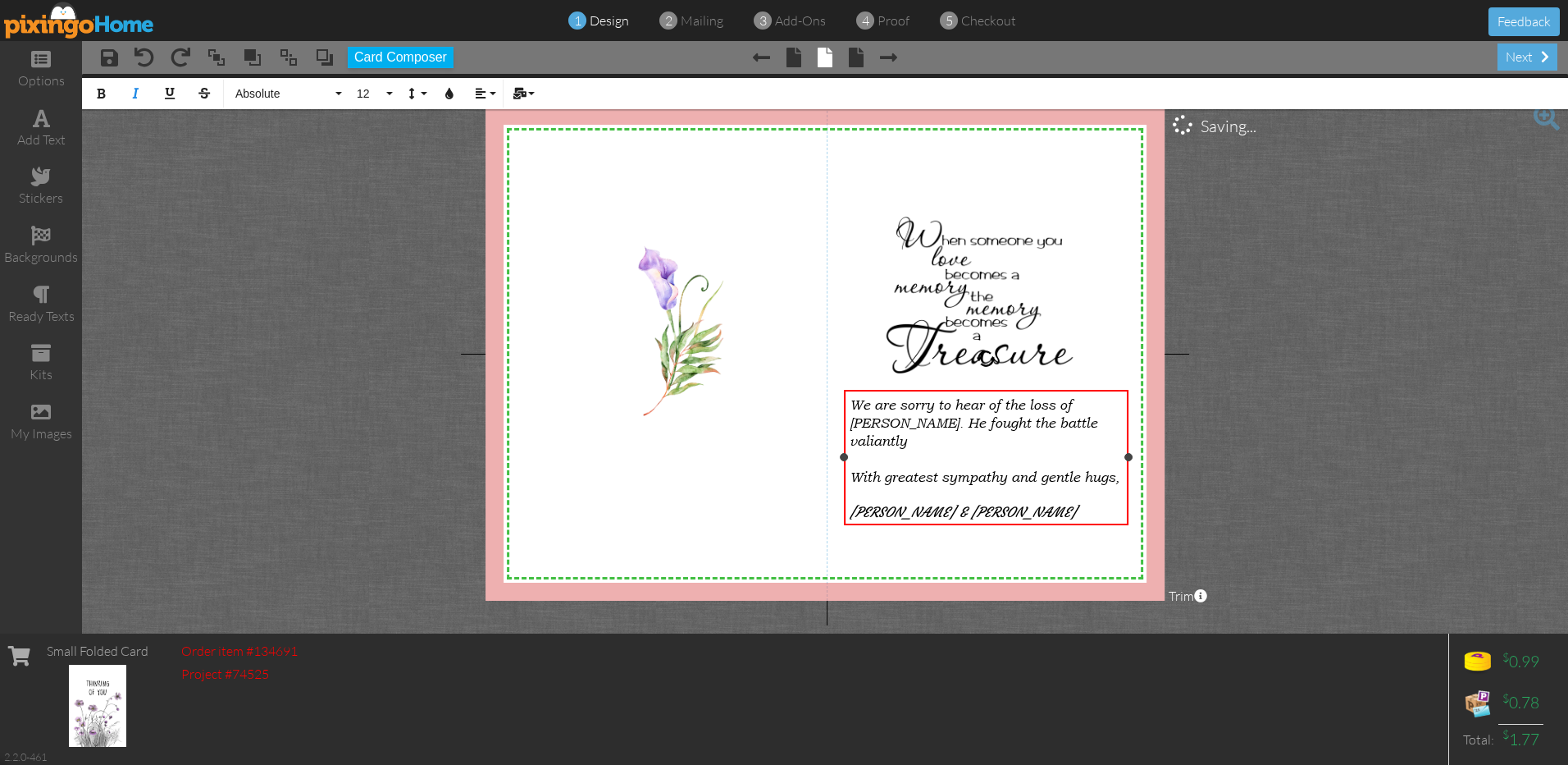
click at [1060, 424] on div "We are sorry to hear of the loss of Joe. He fought the battle valiantly" at bounding box center [987, 422] width 274 height 54
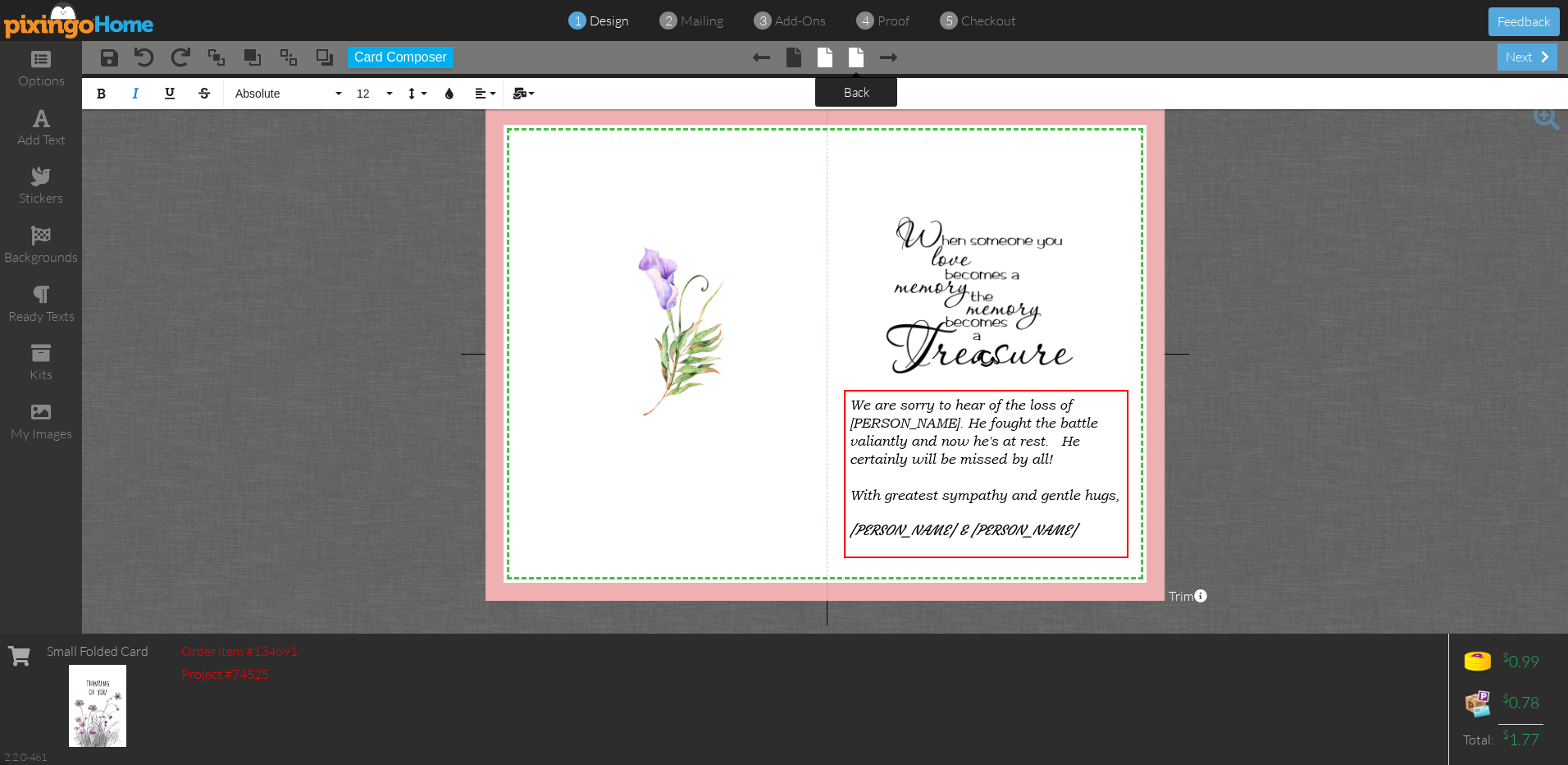
click at [855, 64] on span at bounding box center [856, 57] width 15 height 20
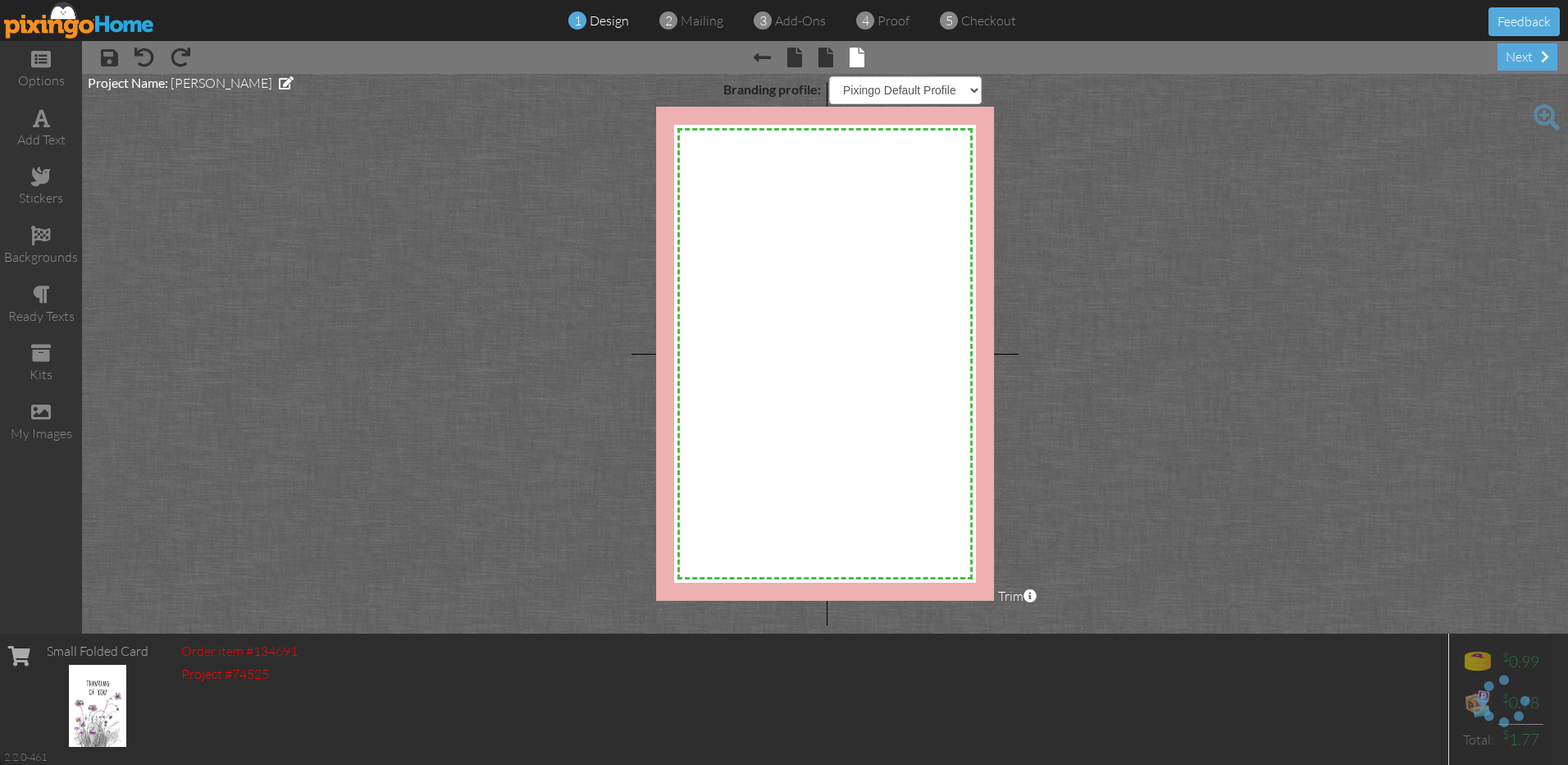
select select "object:1622"
click at [1521, 57] on div "next" at bounding box center [1527, 57] width 60 height 27
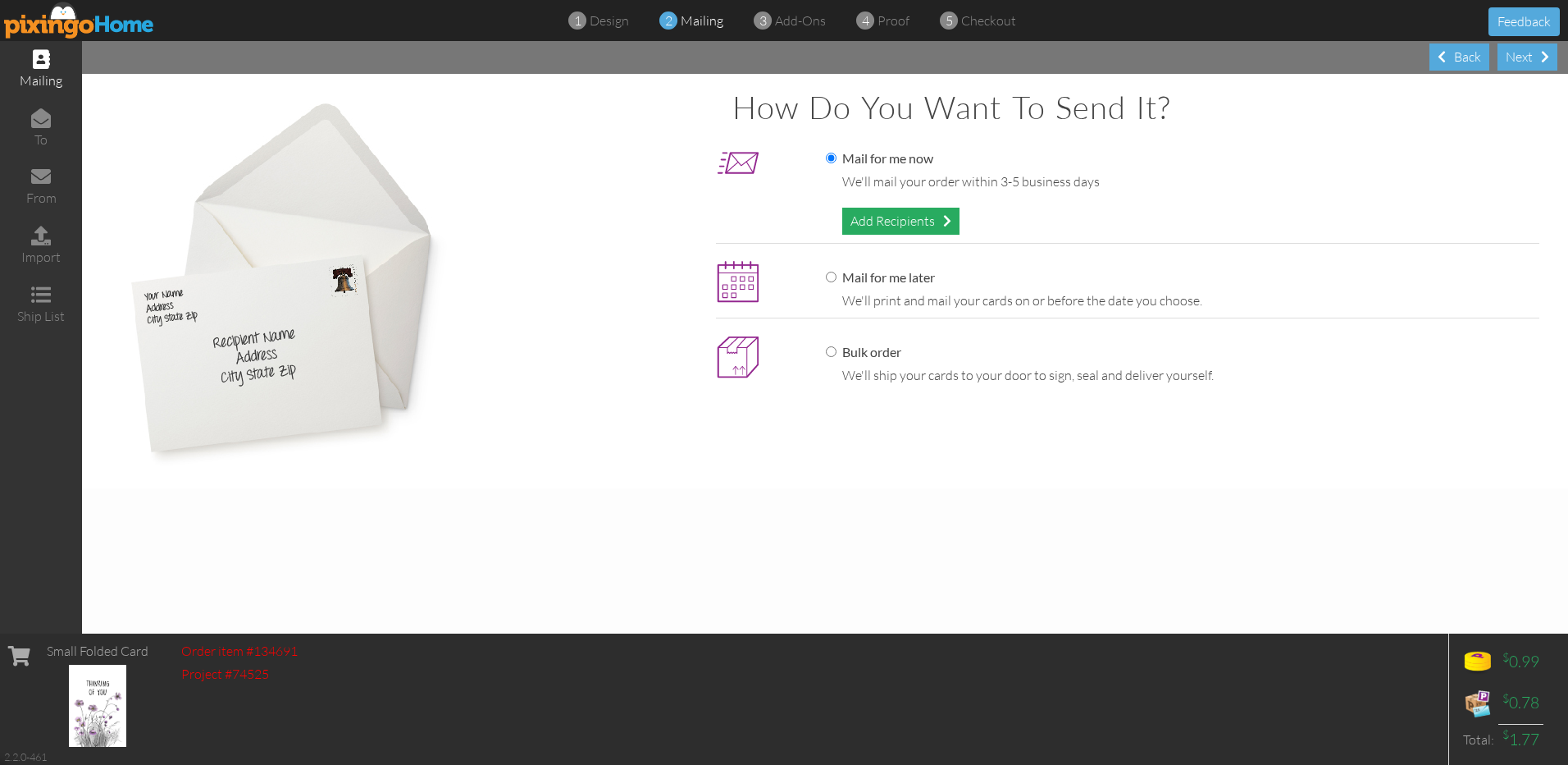
click at [905, 220] on div "Add Recipients" at bounding box center [901, 221] width 118 height 27
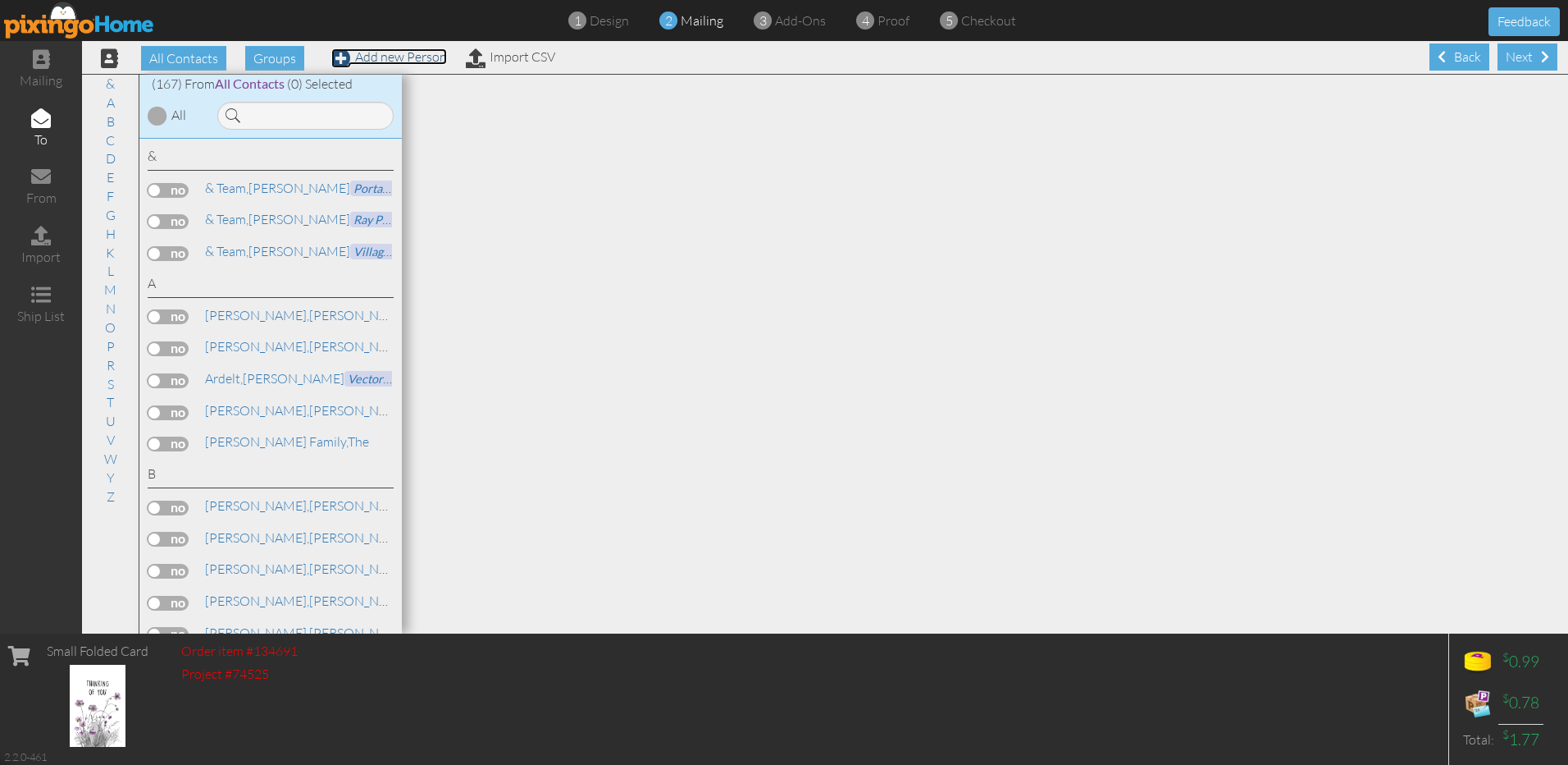
click at [381, 59] on link "Add new Person" at bounding box center [389, 56] width 116 height 16
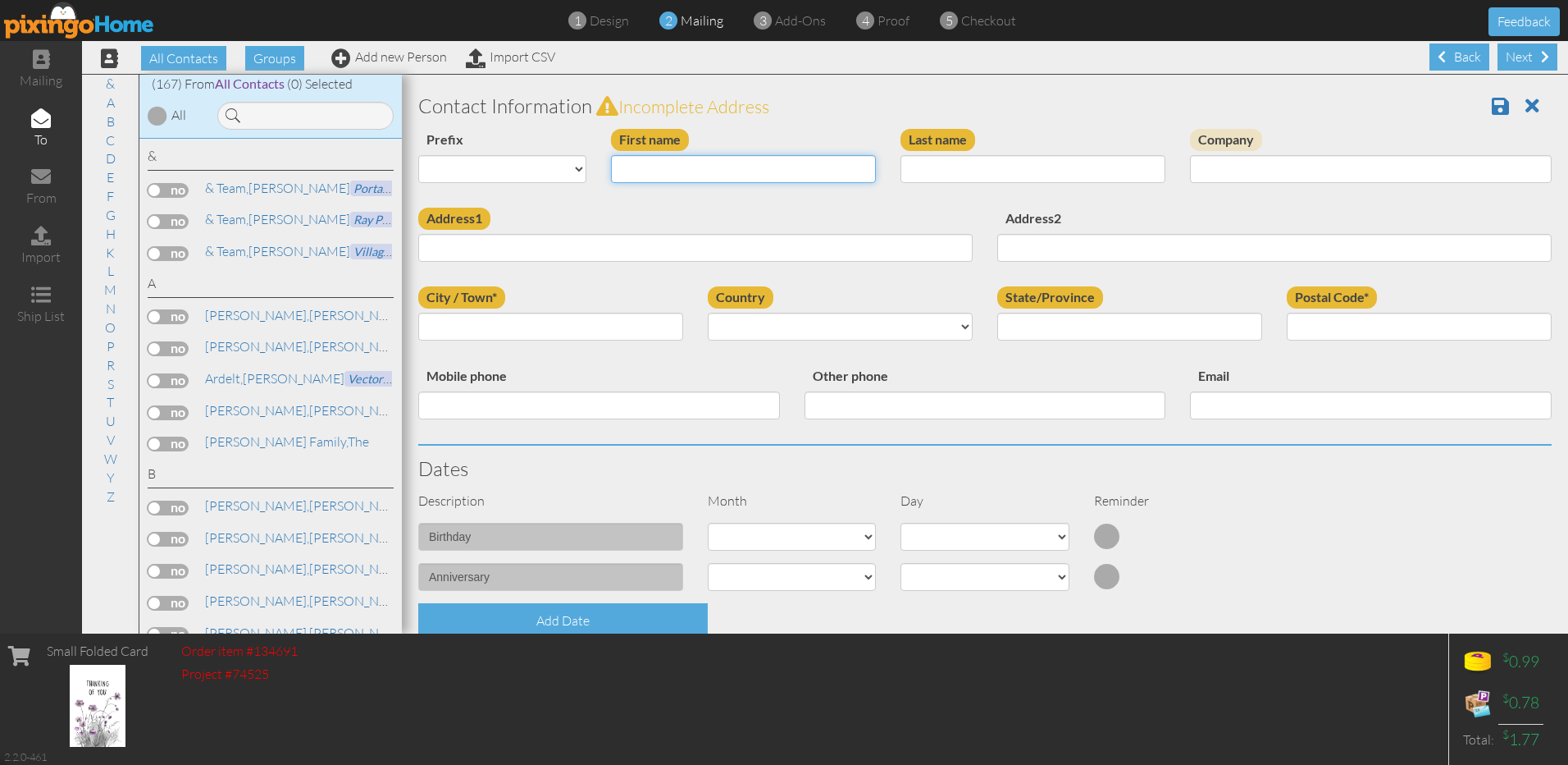
click at [821, 169] on input "First name" at bounding box center [743, 168] width 265 height 28
type input "Jan"
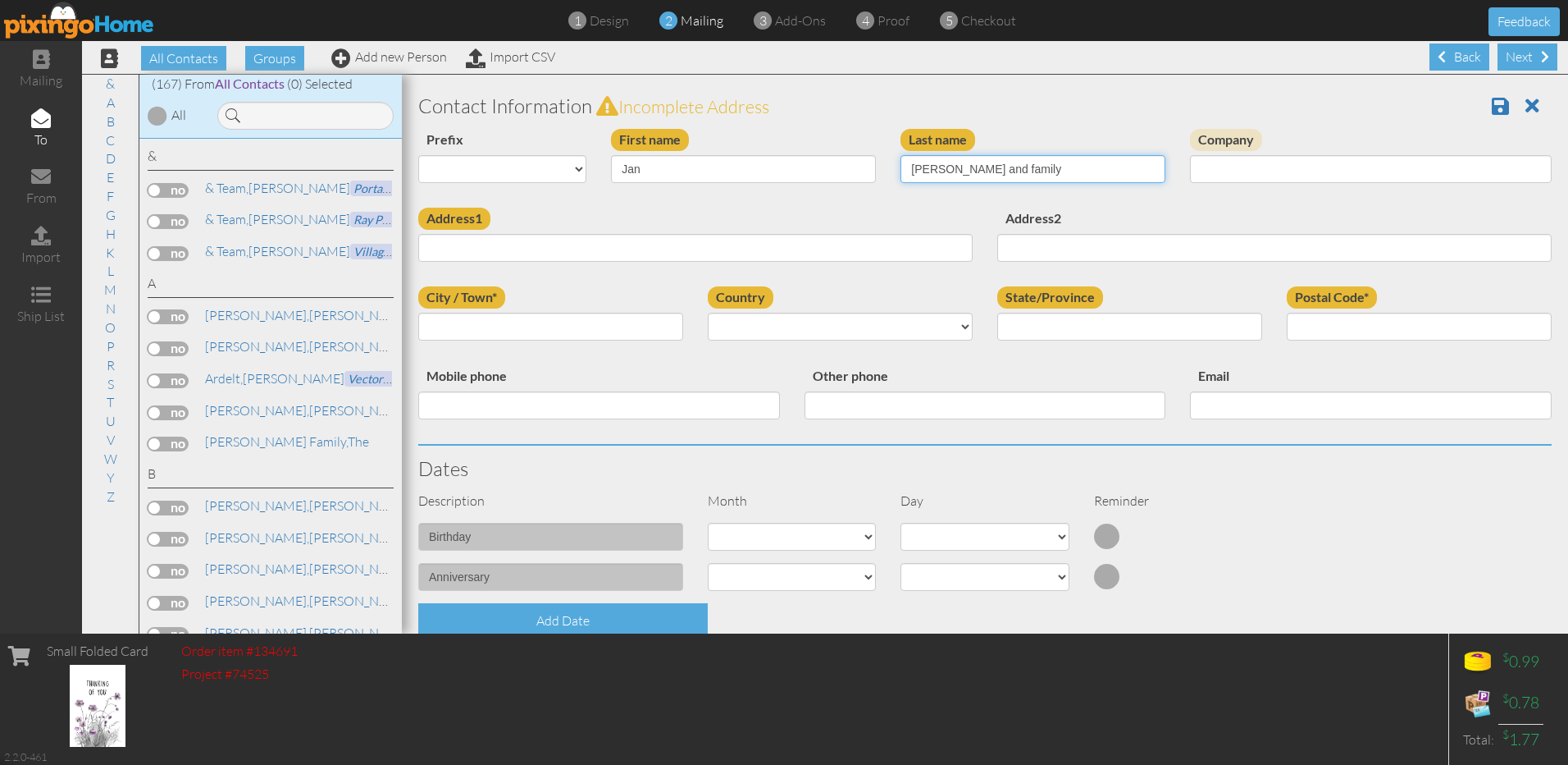
click at [963, 172] on input "Carter and family" at bounding box center [1033, 168] width 265 height 28
type input "Carter and Family"
click at [906, 250] on input "Address1" at bounding box center [695, 248] width 555 height 28
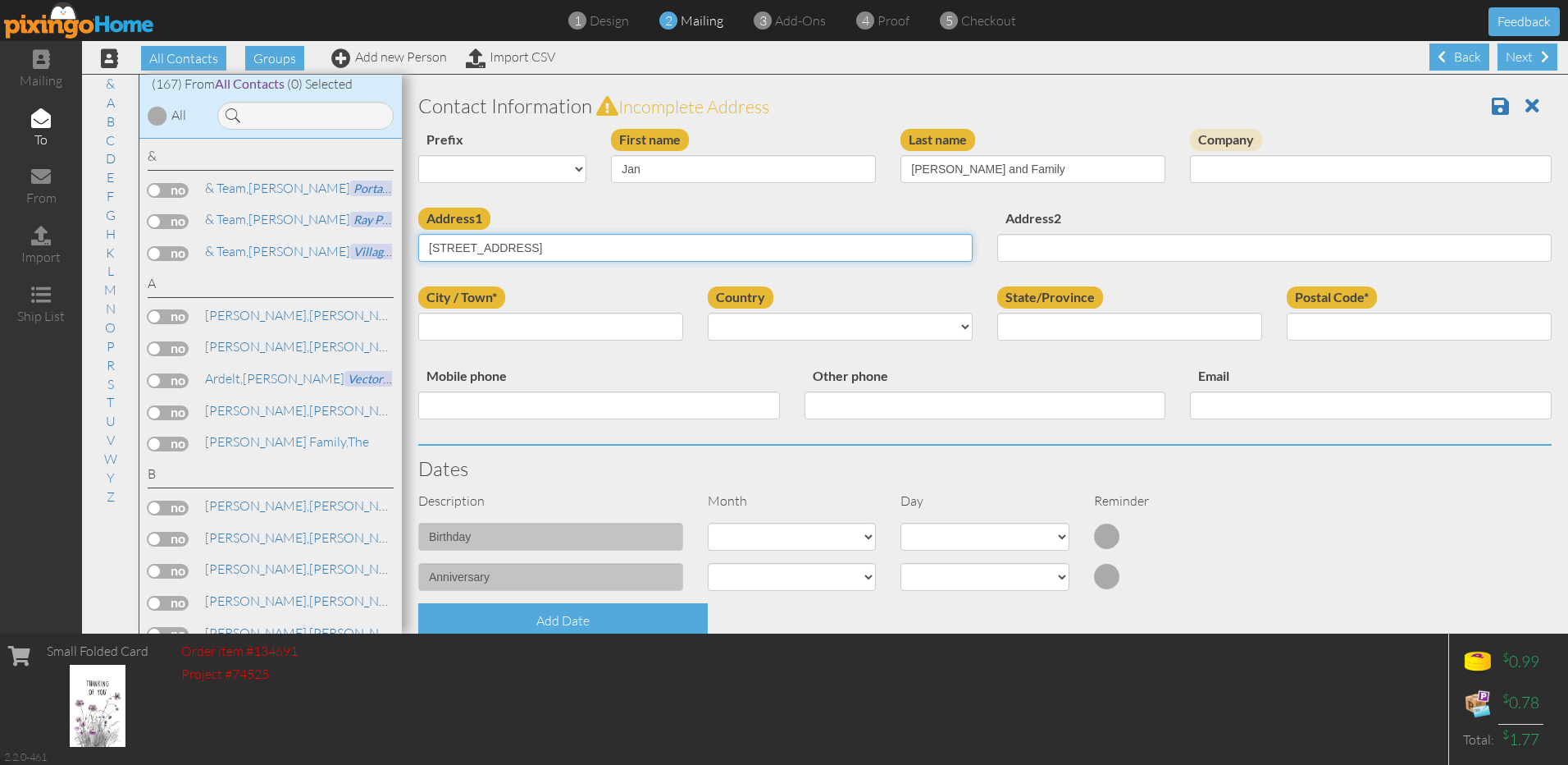
type input "[STREET_ADDRESS]"
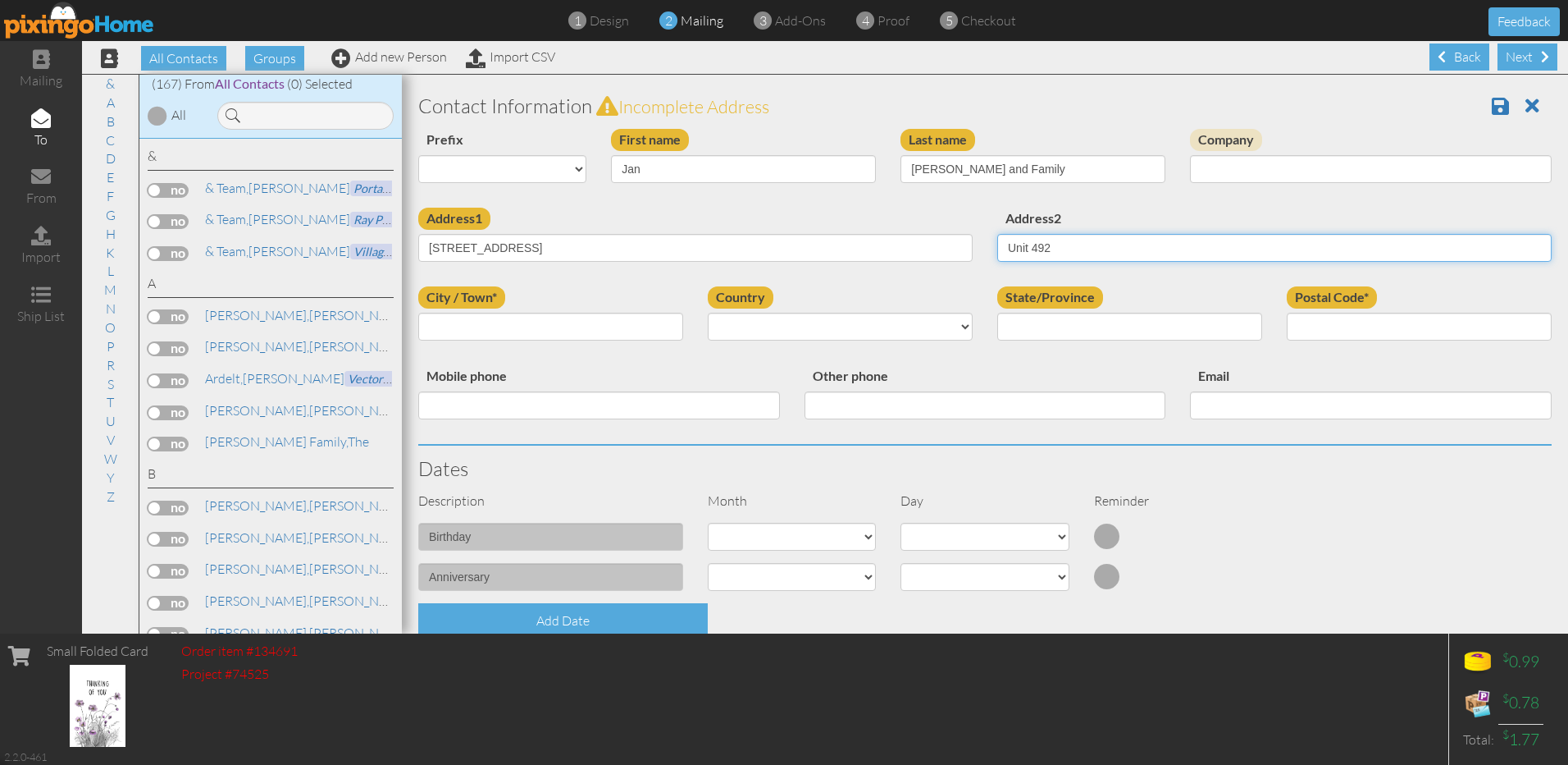
type input "Unit 492"
click at [662, 326] on input "City / Town*" at bounding box center [551, 326] width 265 height 28
type input "[GEOGRAPHIC_DATA]"
type input "85118"
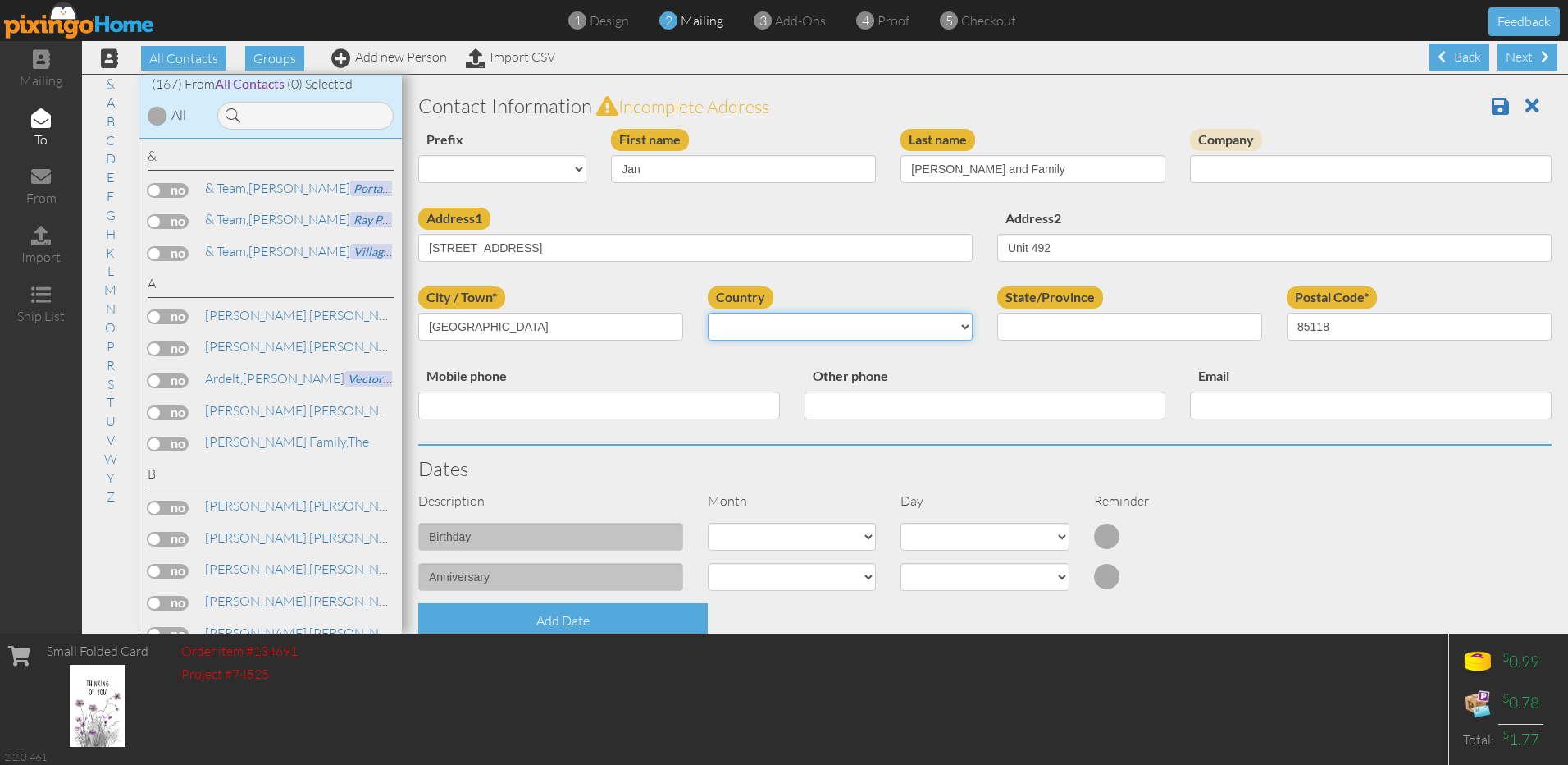
click at [837, 328] on select "United States -------------- Afghanistan Albania Algeria American Samoa Andorra…" at bounding box center [841, 326] width 265 height 28
select select "object:2147"
click at [1054, 325] on input "State/Province" at bounding box center [1130, 326] width 265 height 28
click at [1237, 328] on select "AA (Military) AE (Military) Alabama Alaska American Samoa AP (Military) Arizona…" at bounding box center [1130, 326] width 265 height 28
select select "object:2398"
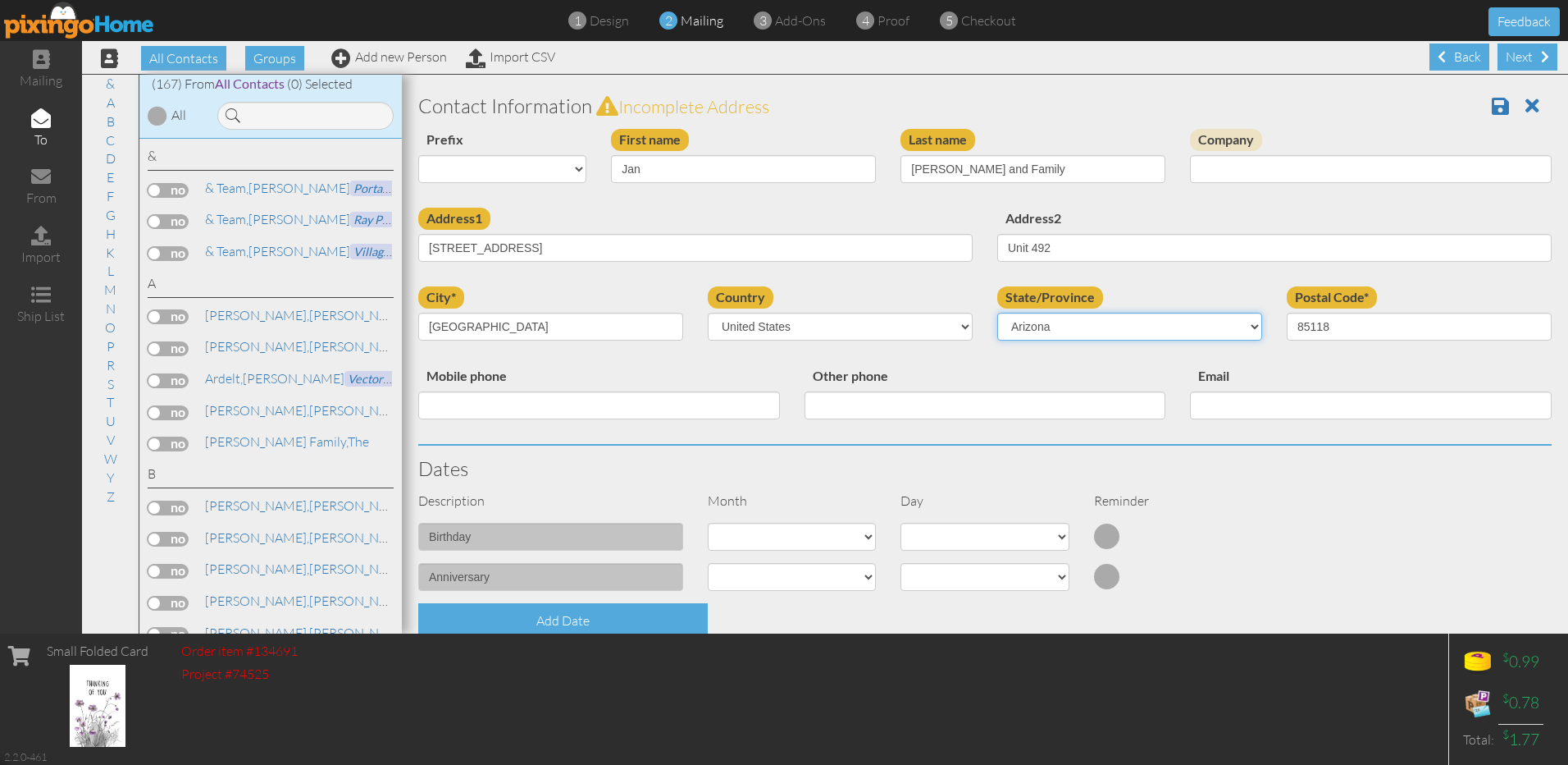
click at [997, 313] on select "AA (Military) AE (Military) Alabama Alaska American Samoa AP (Military) Arizona…" at bounding box center [1130, 326] width 265 height 28
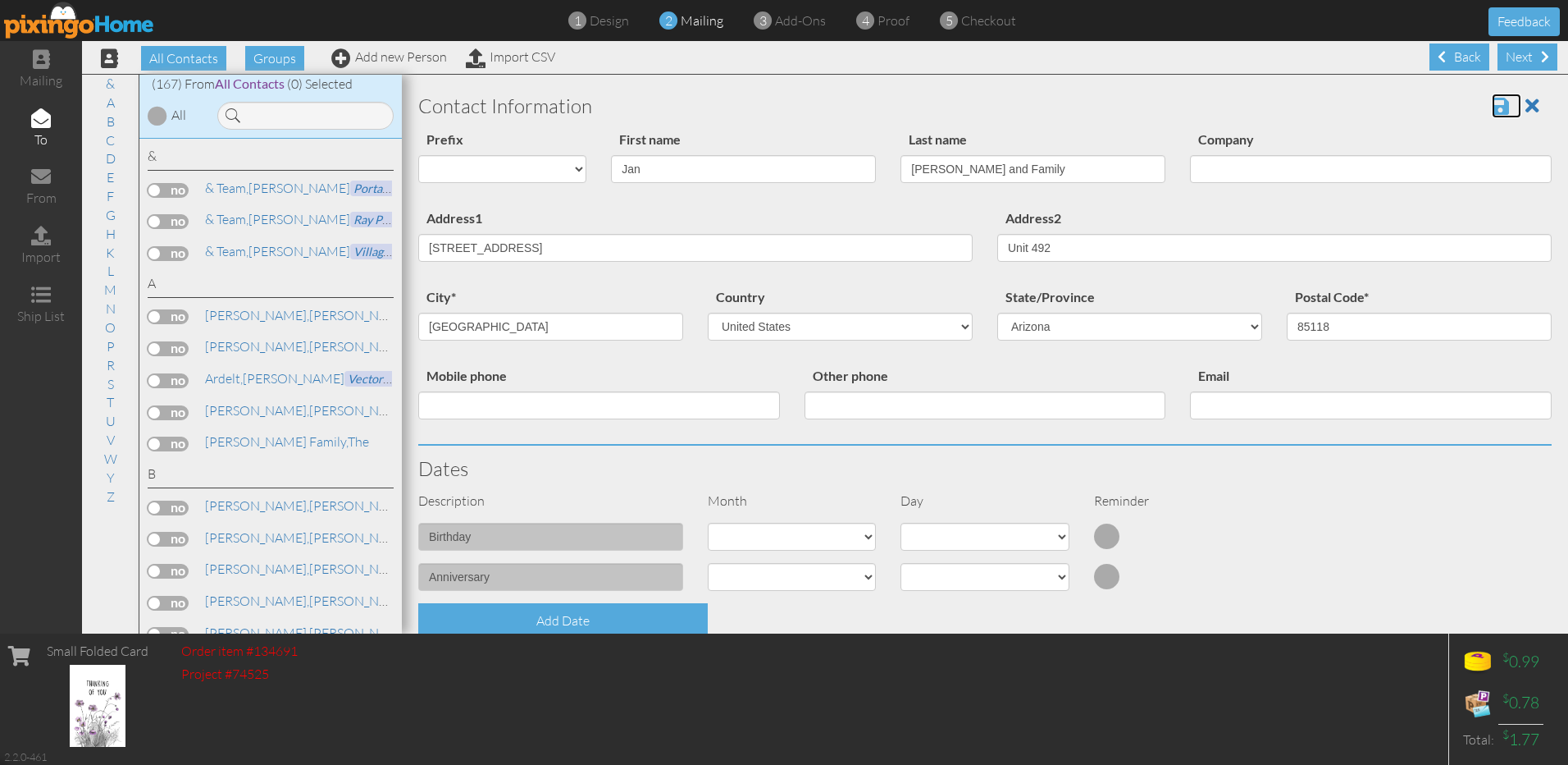
click at [1492, 111] on span at bounding box center [1500, 106] width 17 height 20
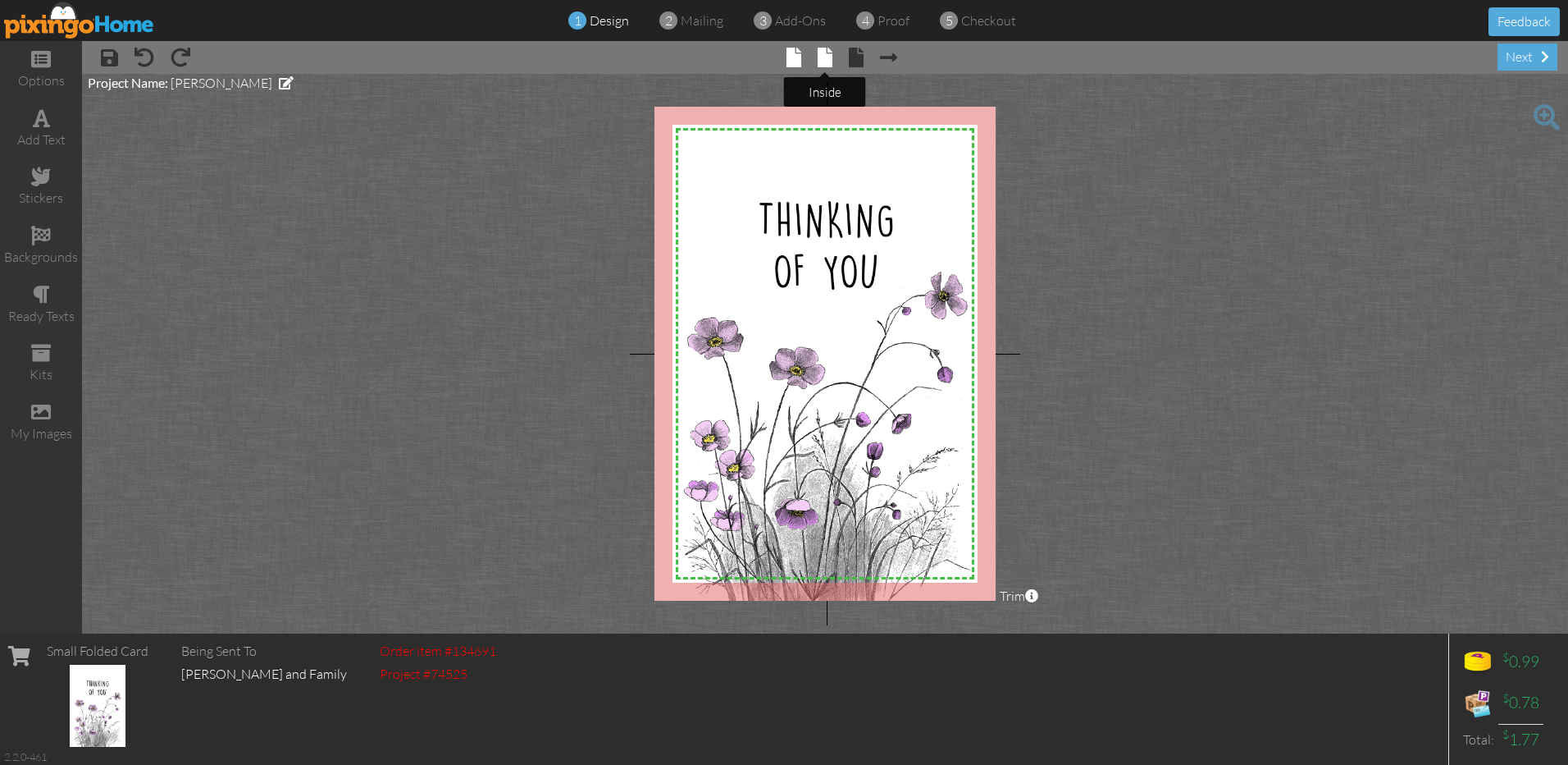
click at [823, 62] on span at bounding box center [825, 57] width 15 height 20
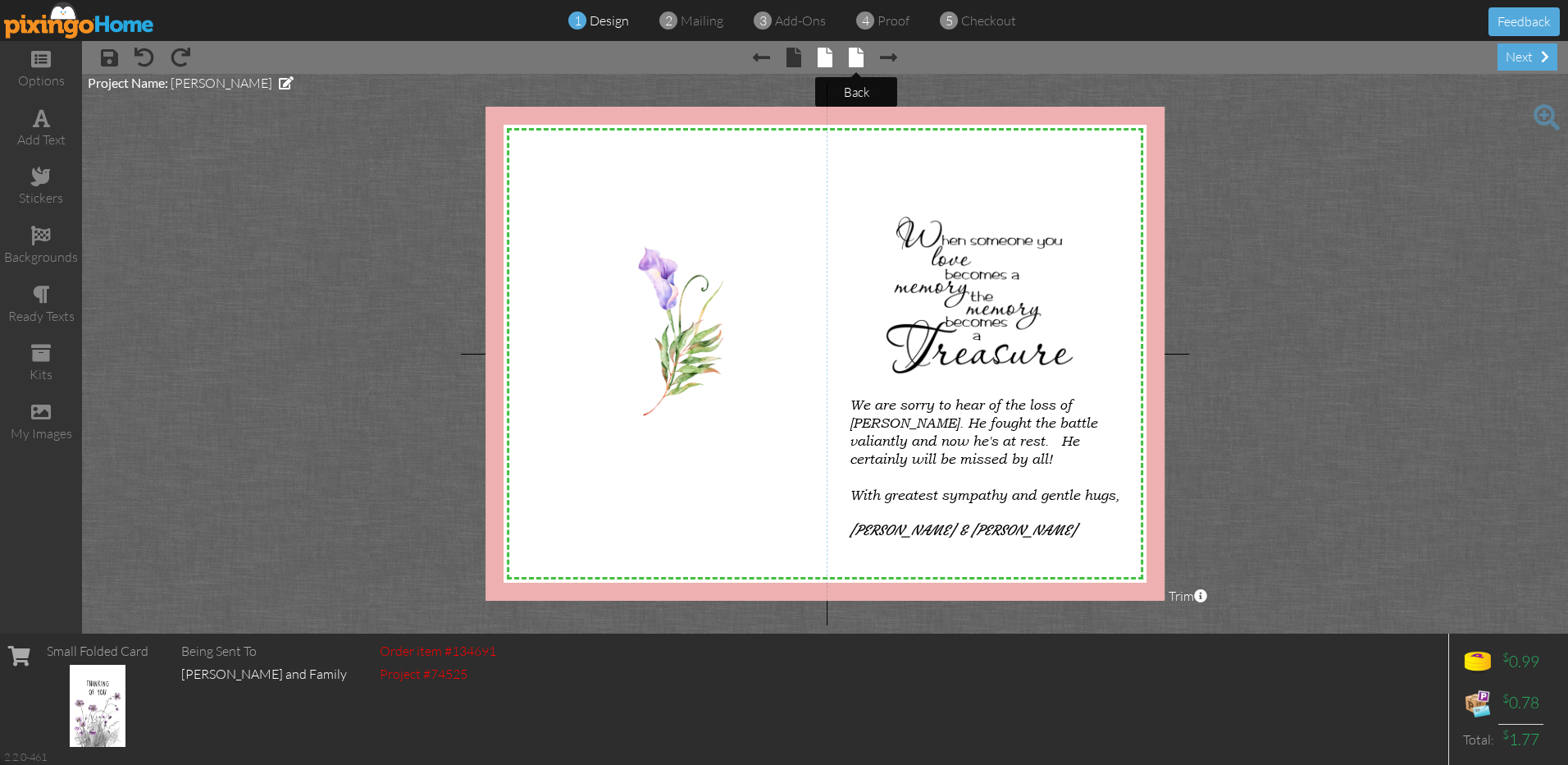
click at [849, 57] on span at bounding box center [856, 57] width 15 height 20
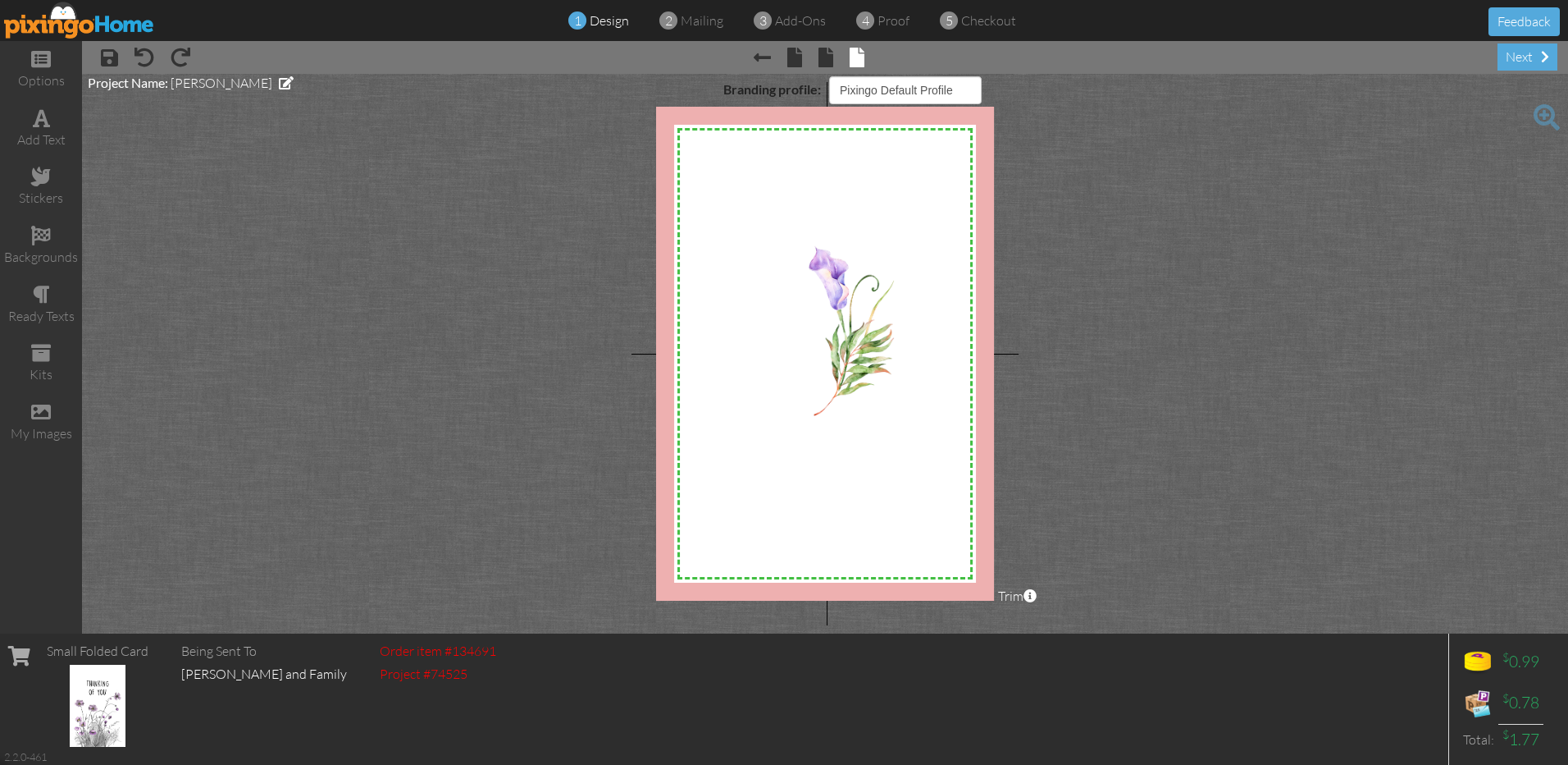
select select "object:112"
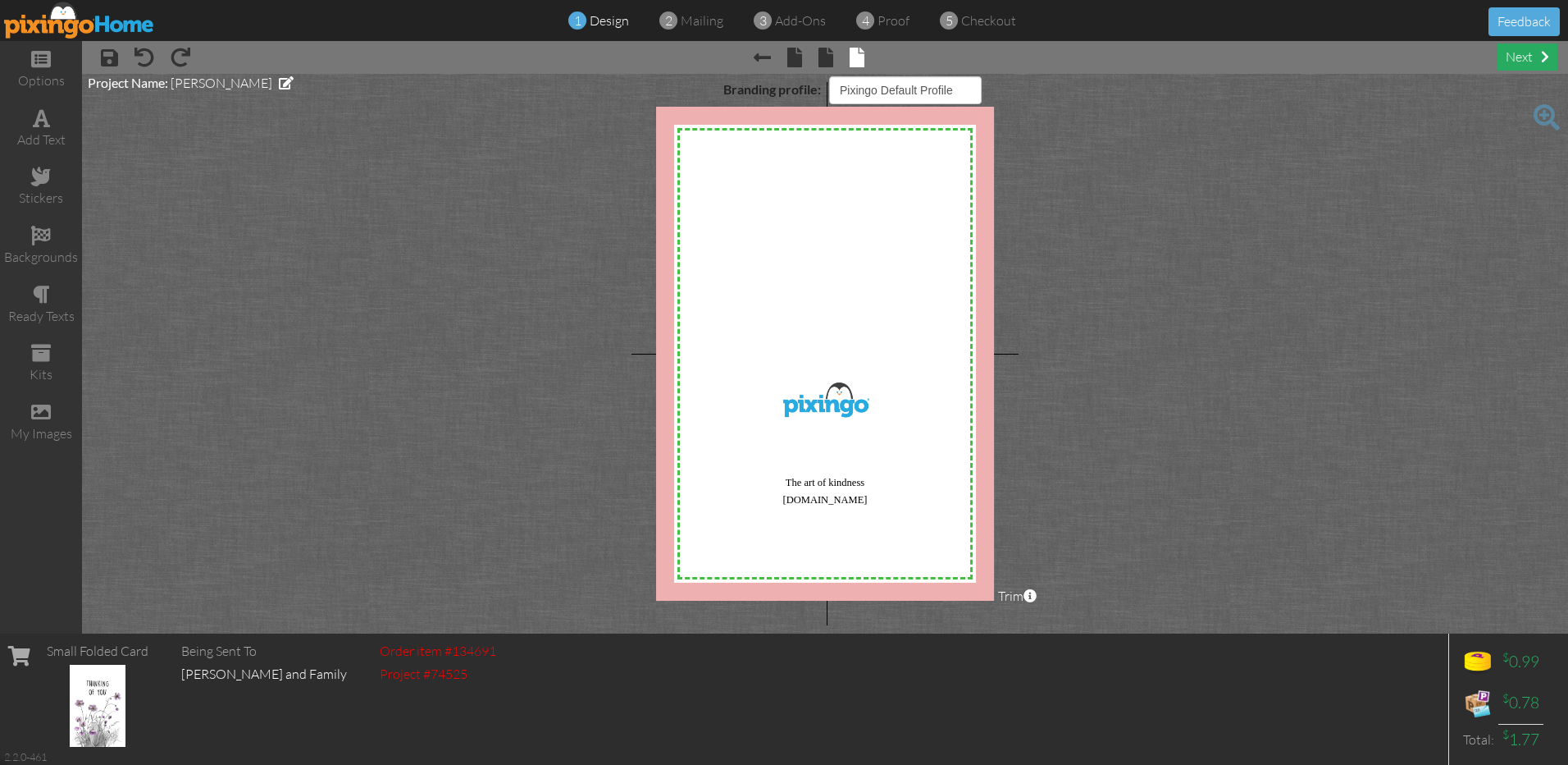
click at [1516, 58] on div "next" at bounding box center [1527, 57] width 60 height 27
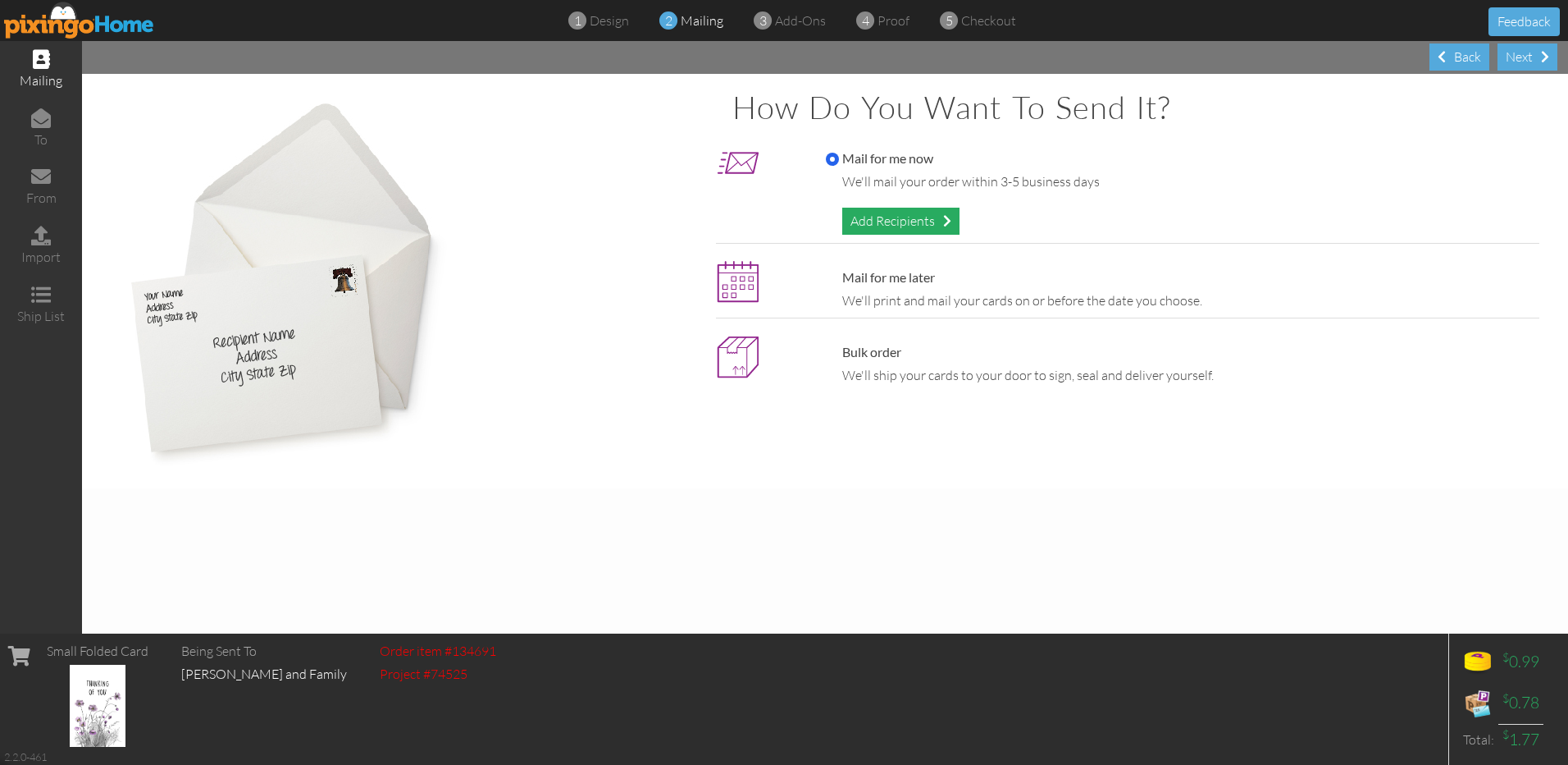
click at [904, 226] on div "Add Recipients" at bounding box center [901, 221] width 118 height 27
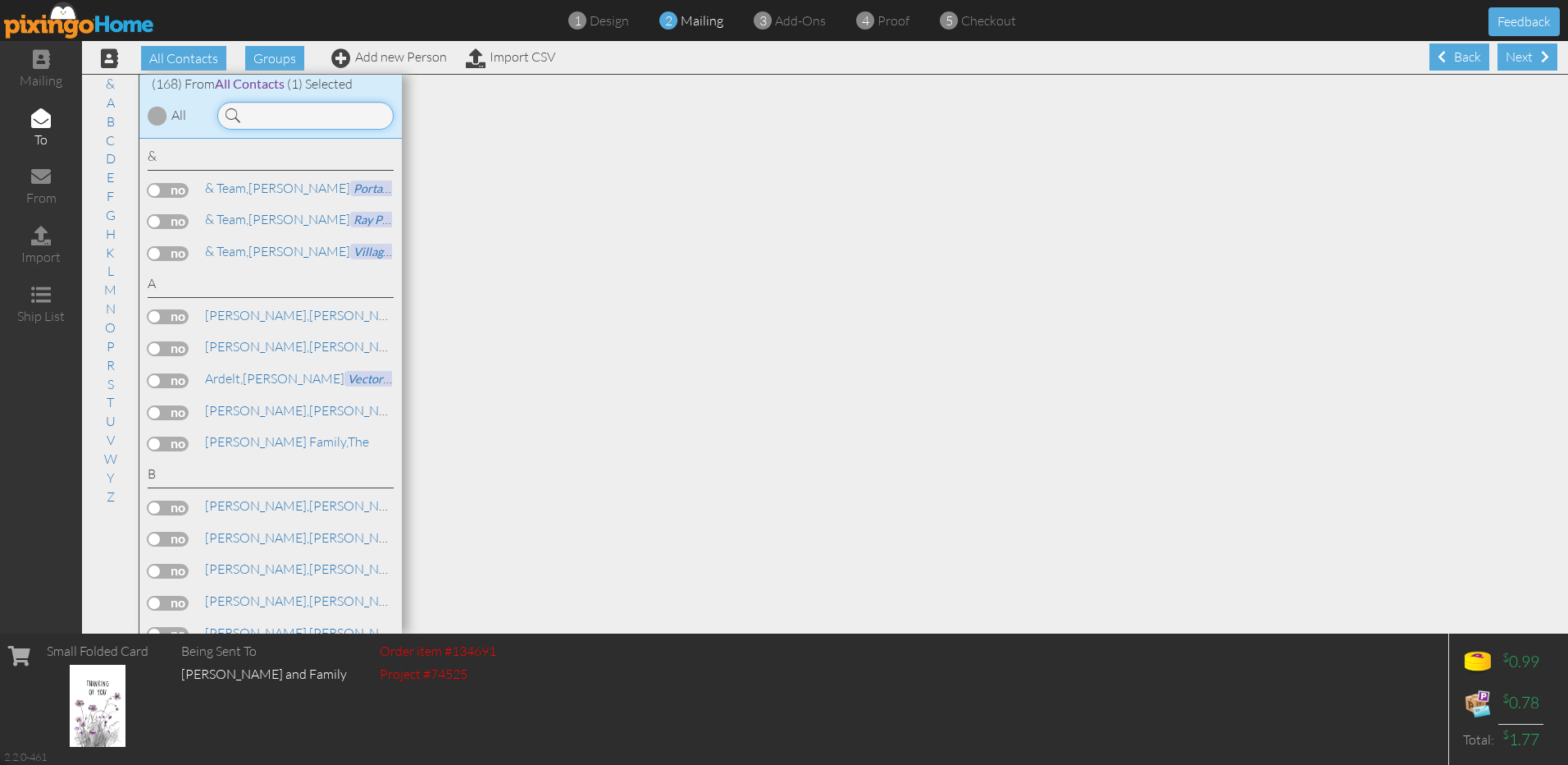
click at [335, 110] on input at bounding box center [305, 115] width 176 height 28
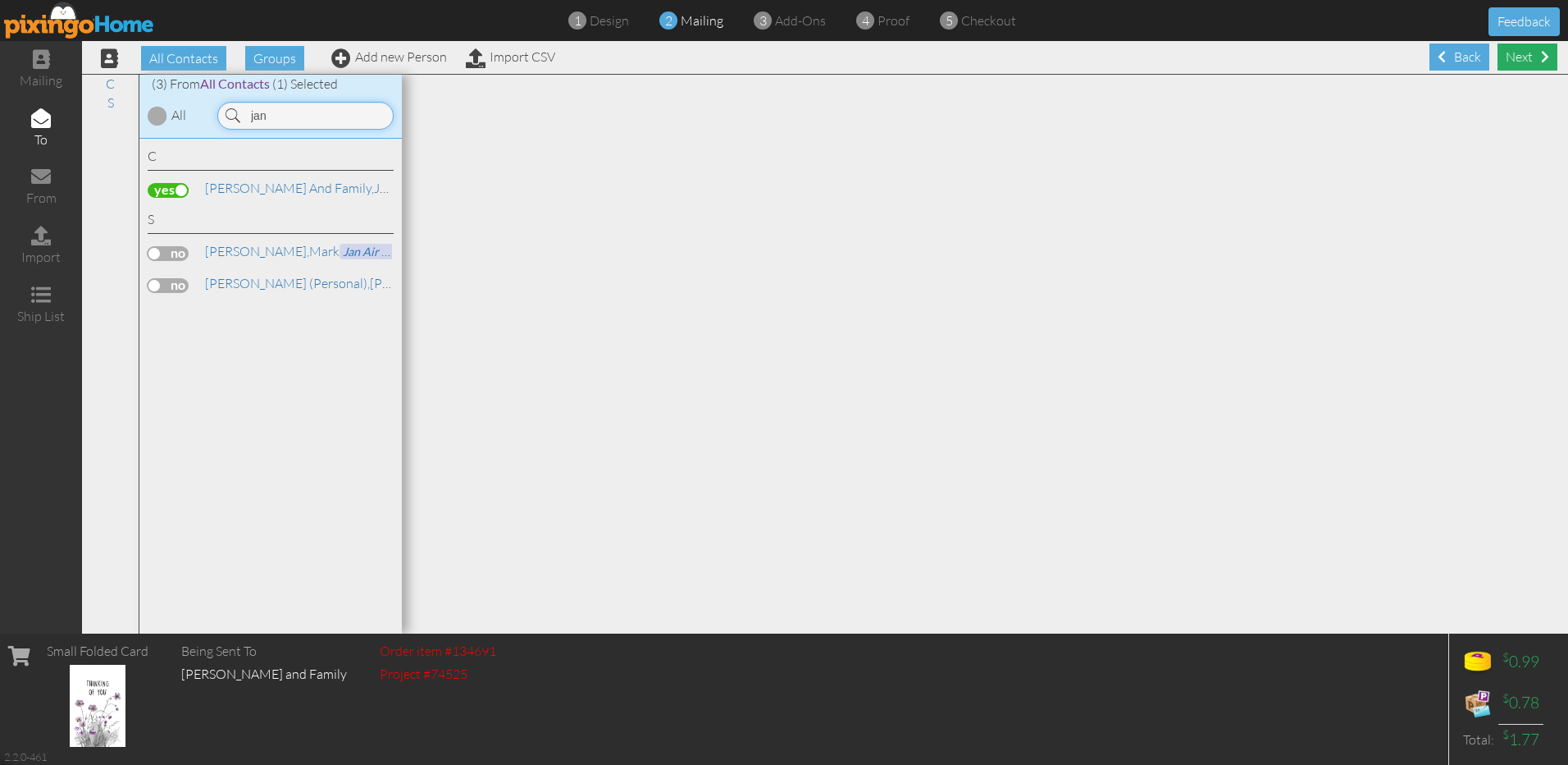
type input "jan"
click at [1506, 61] on div "Next" at bounding box center [1527, 57] width 60 height 27
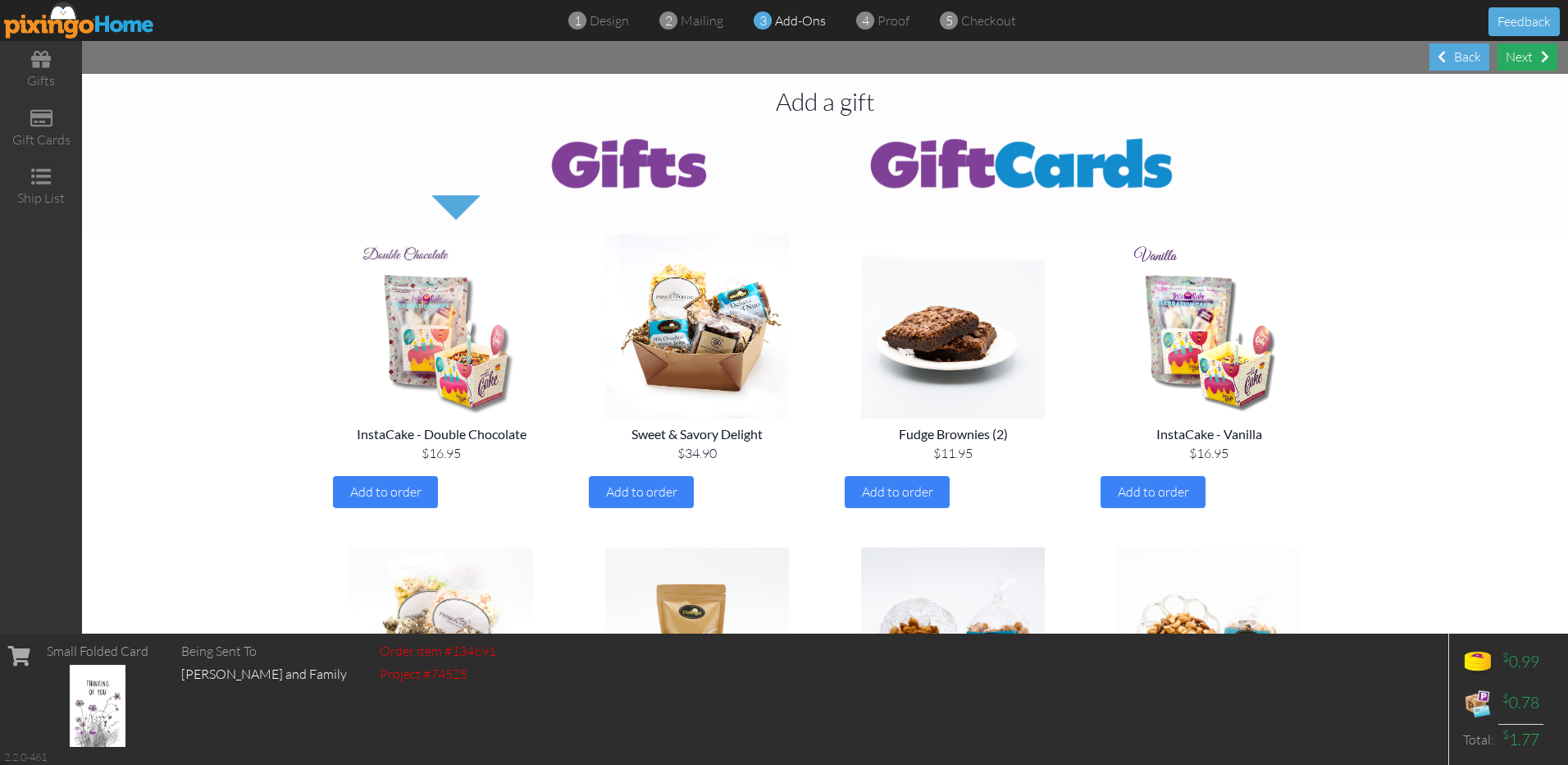
click at [1521, 59] on div "Next" at bounding box center [1527, 57] width 60 height 27
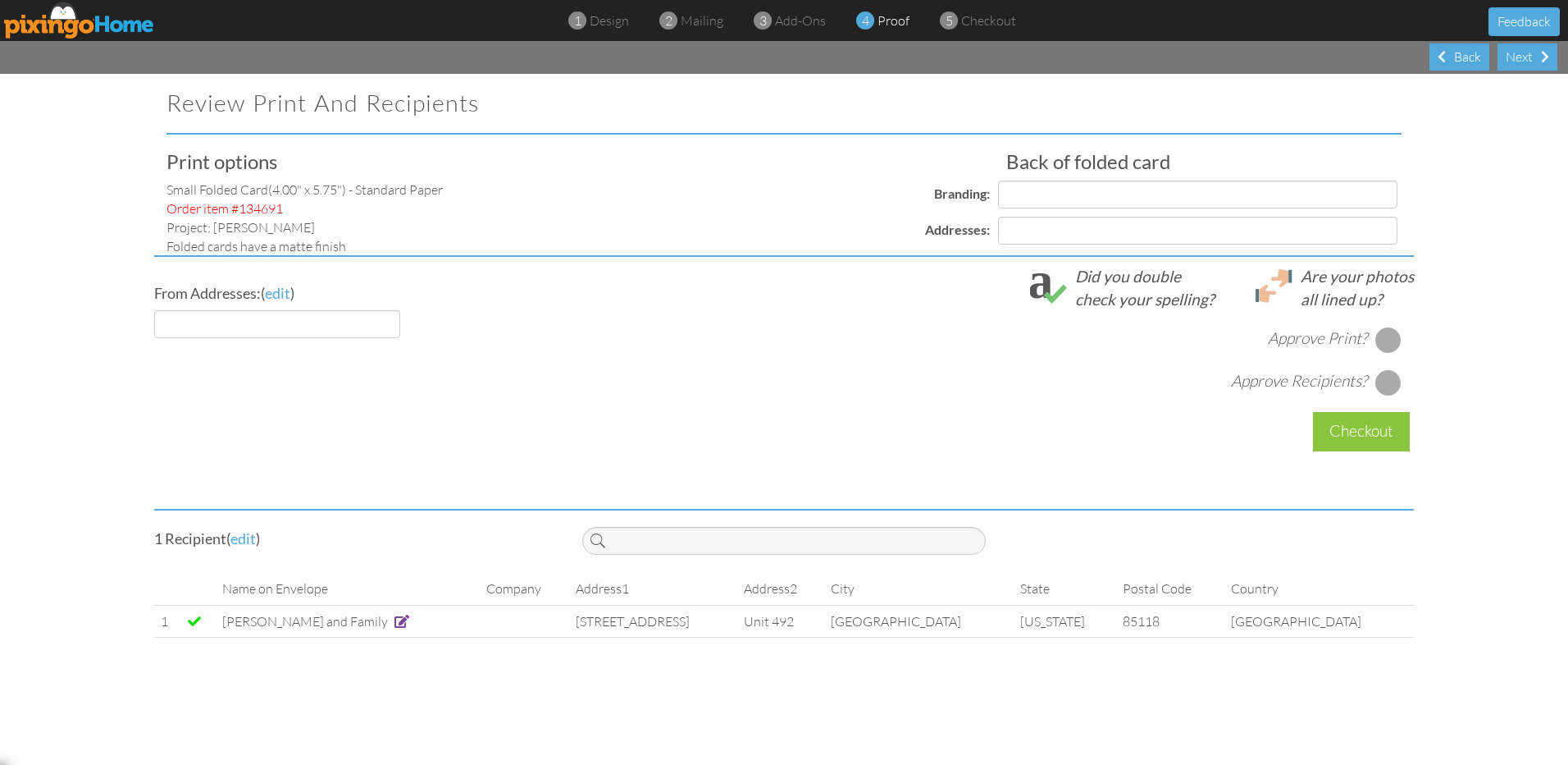
select select "object:910"
select select "object:918"
select select "object:914"
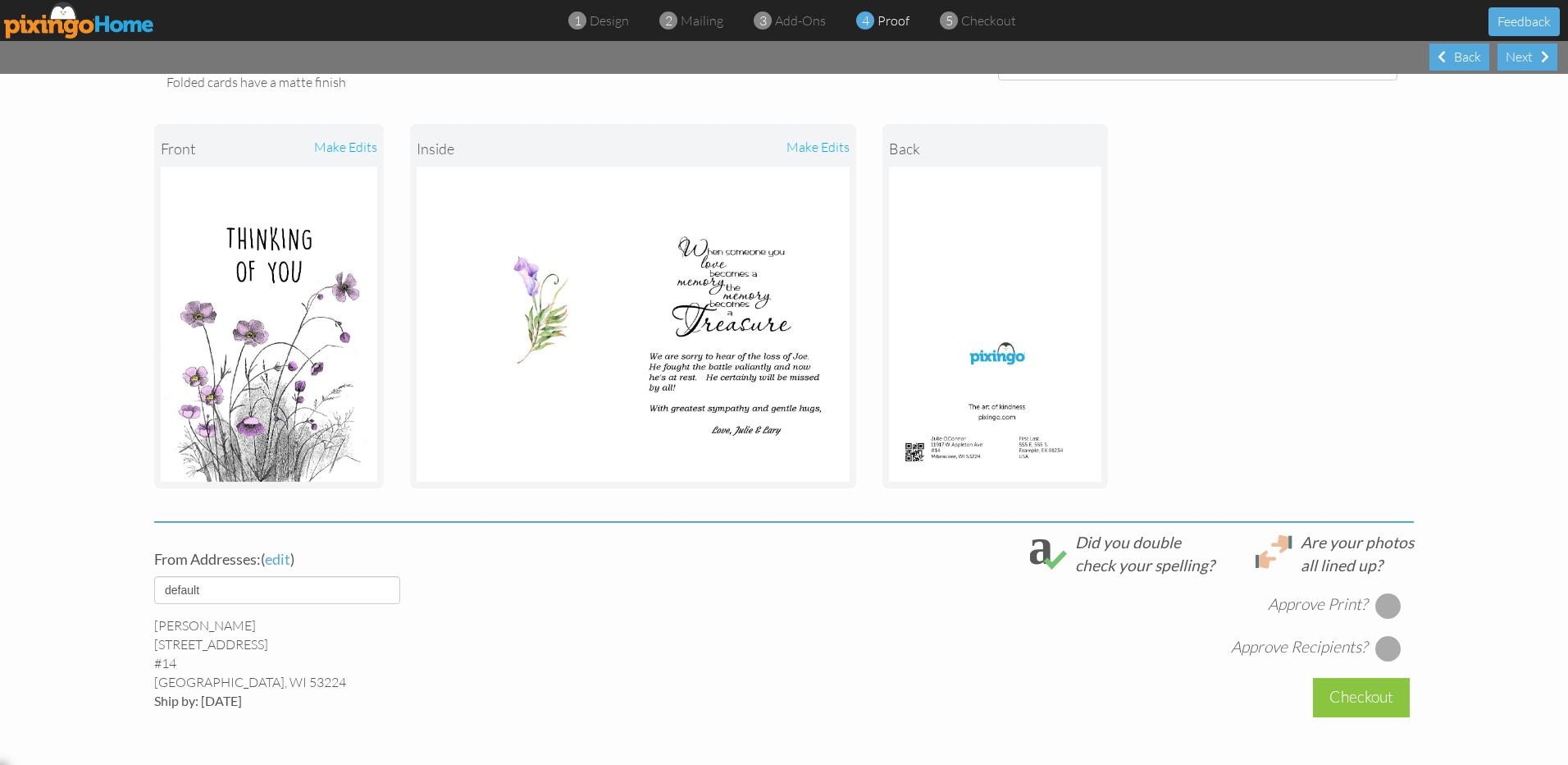
scroll to position [328, 0]
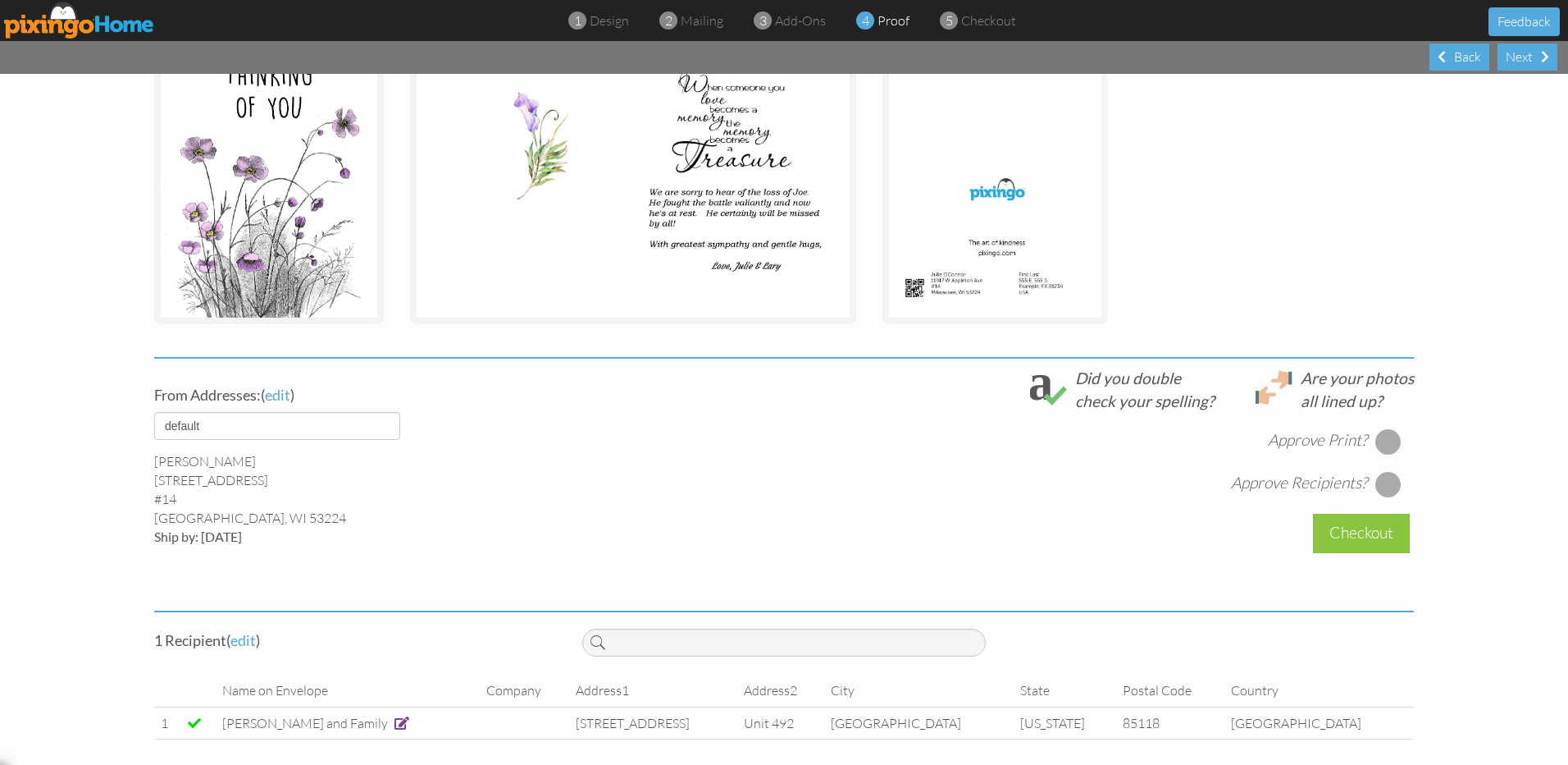
click at [1385, 447] on div at bounding box center [1388, 441] width 26 height 26
click at [1378, 480] on div at bounding box center [1388, 484] width 26 height 26
click at [1358, 539] on div "Checkout" at bounding box center [1361, 533] width 97 height 38
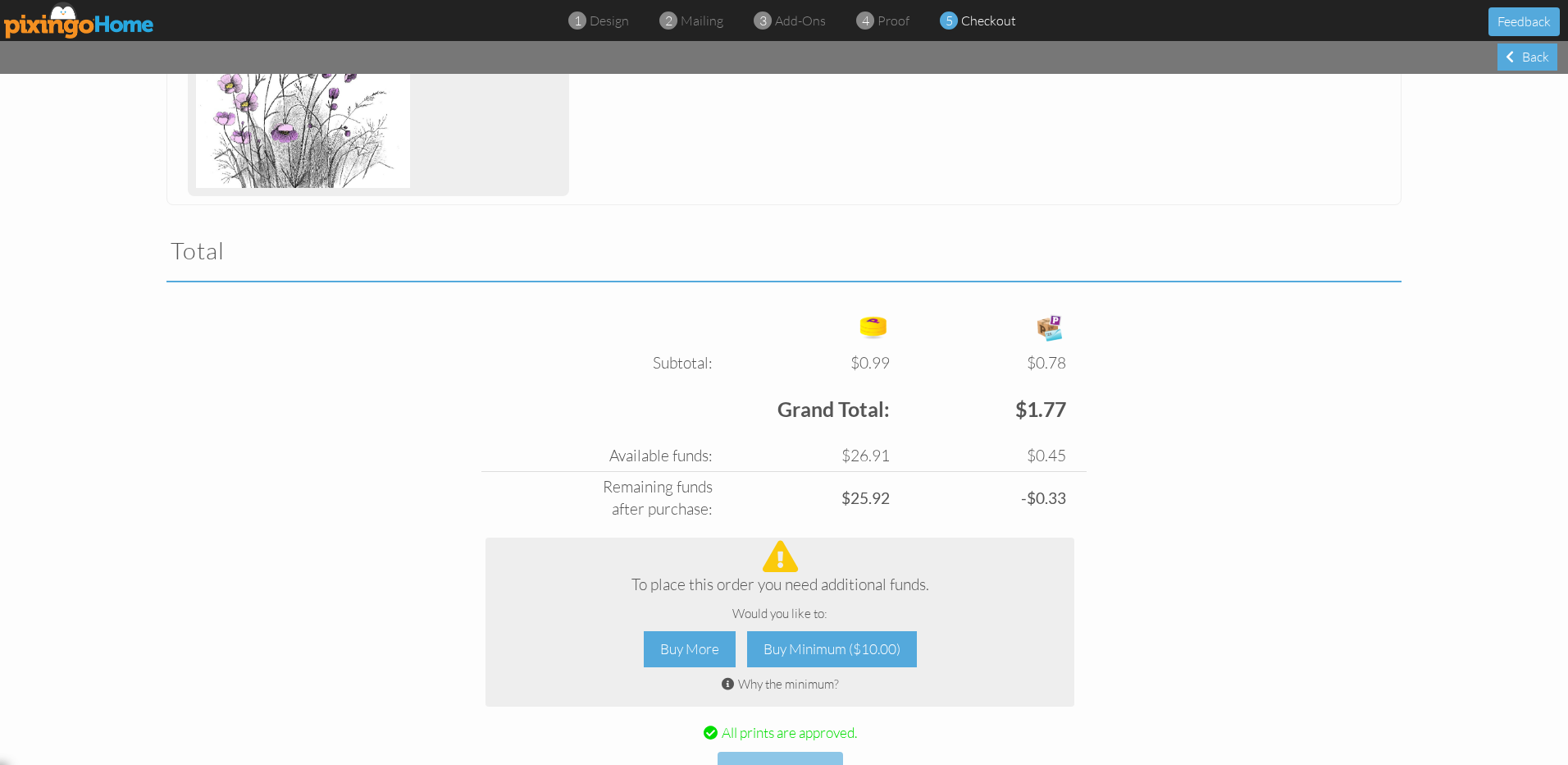
scroll to position [487, 0]
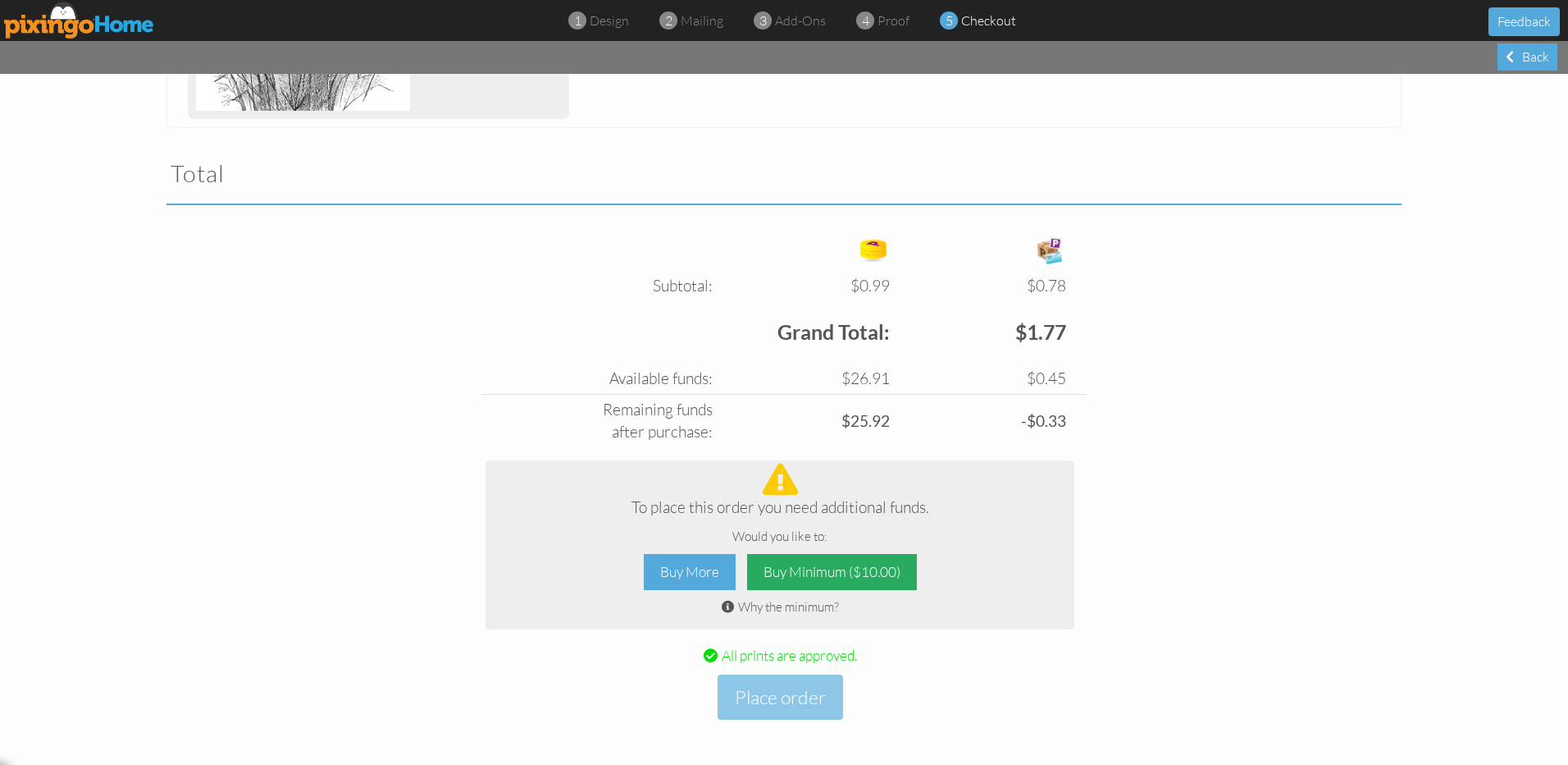
click at [796, 575] on div "Buy Minimum ($10.00)" at bounding box center [832, 572] width 170 height 37
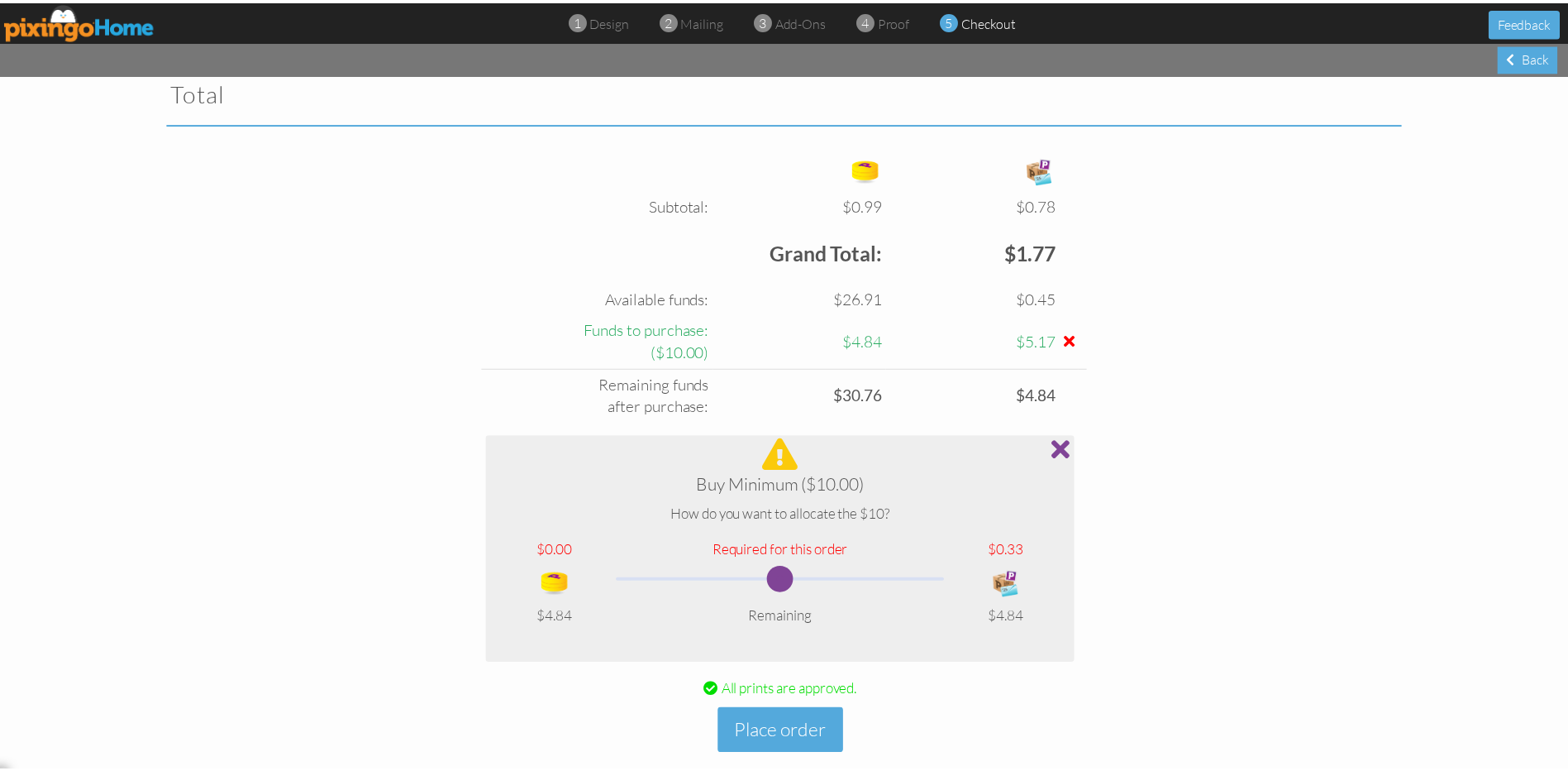
scroll to position [603, 0]
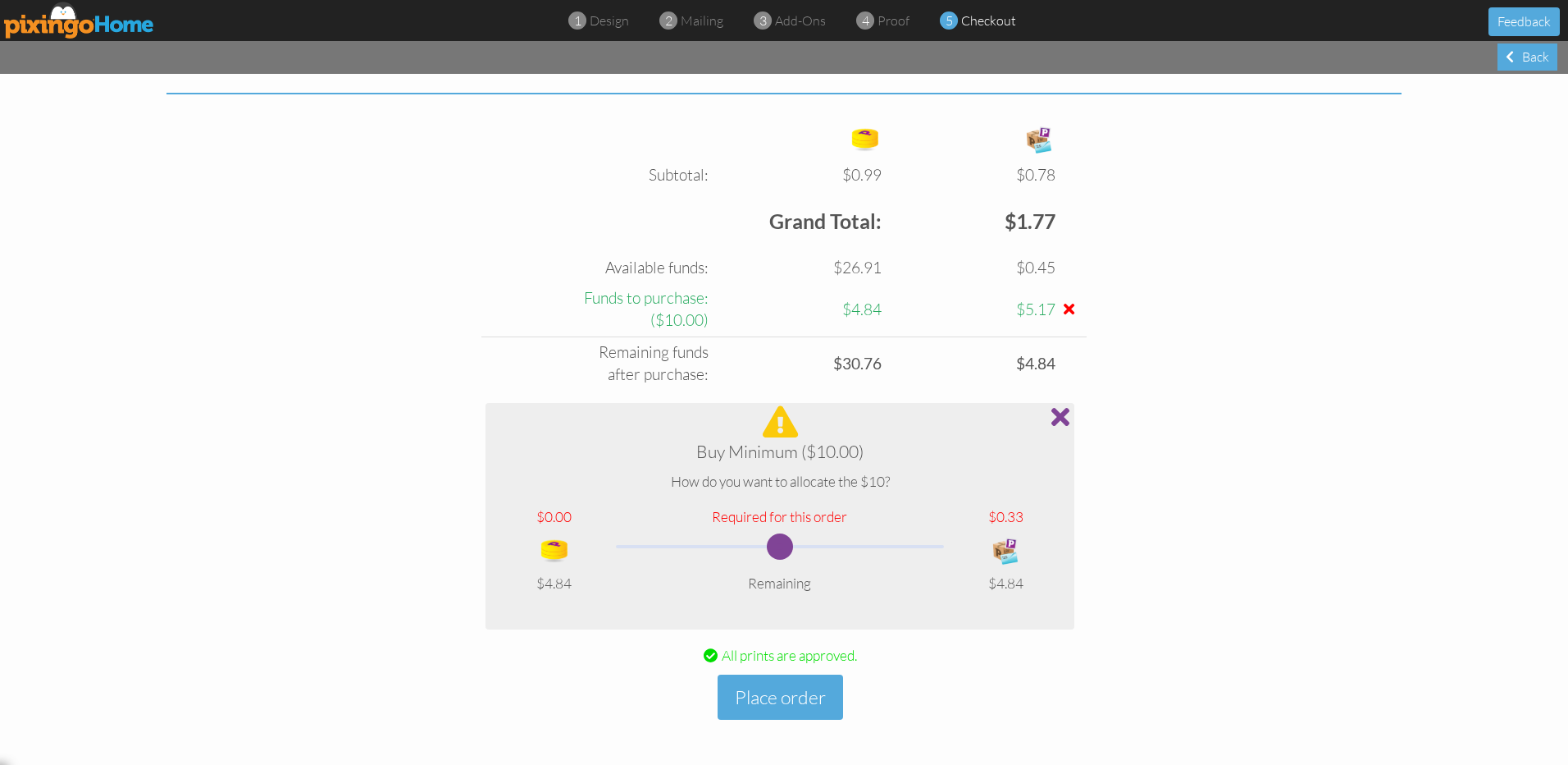
click at [770, 549] on span at bounding box center [779, 546] width 26 height 26
click at [772, 432] on div at bounding box center [780, 421] width 563 height 31
click at [786, 698] on button "Place order" at bounding box center [780, 696] width 126 height 45
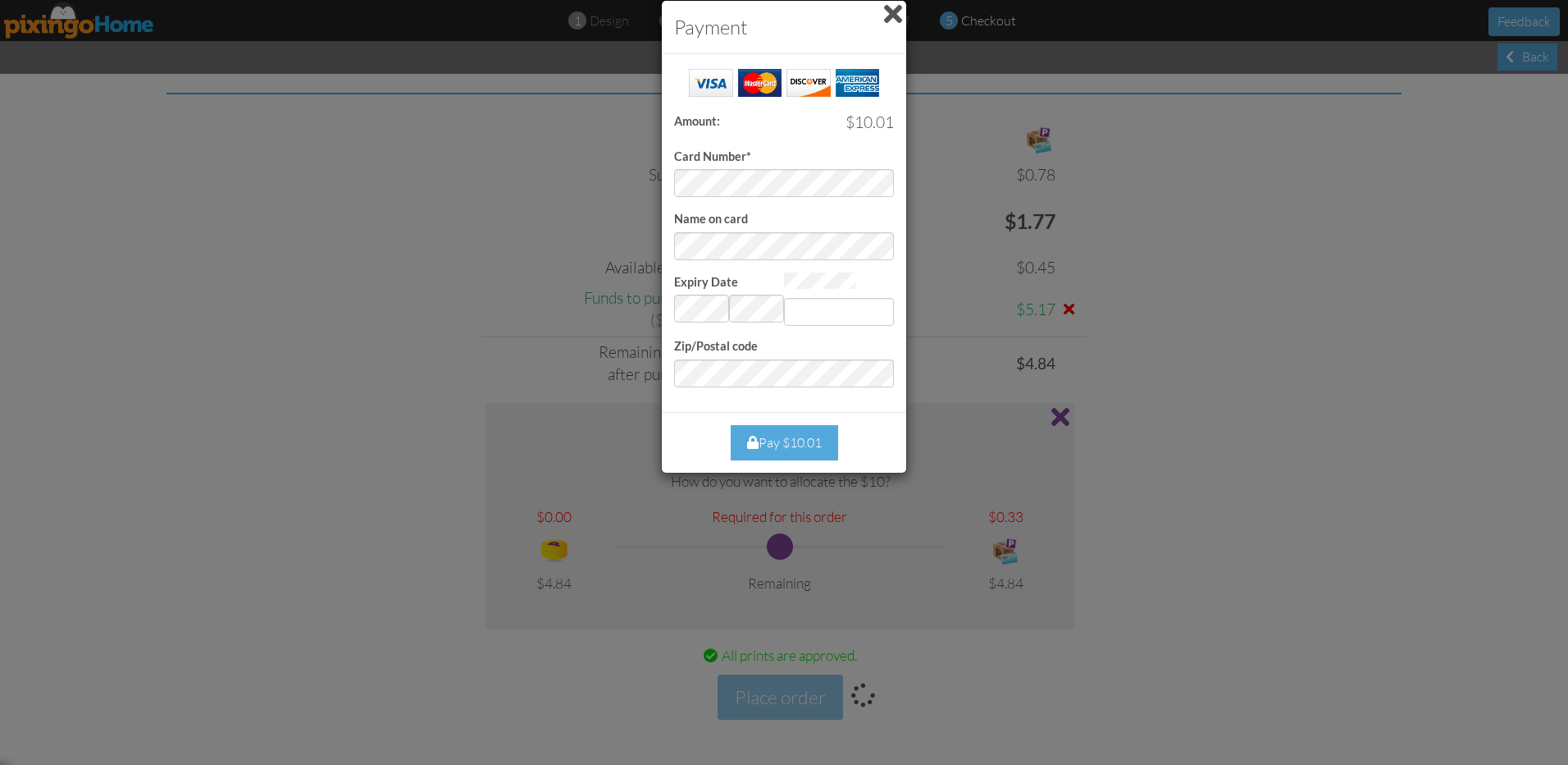
click at [866, 181] on div at bounding box center [873, 183] width 37 height 23
type input "404"
click at [783, 435] on div "Pay $10.01" at bounding box center [784, 443] width 108 height 36
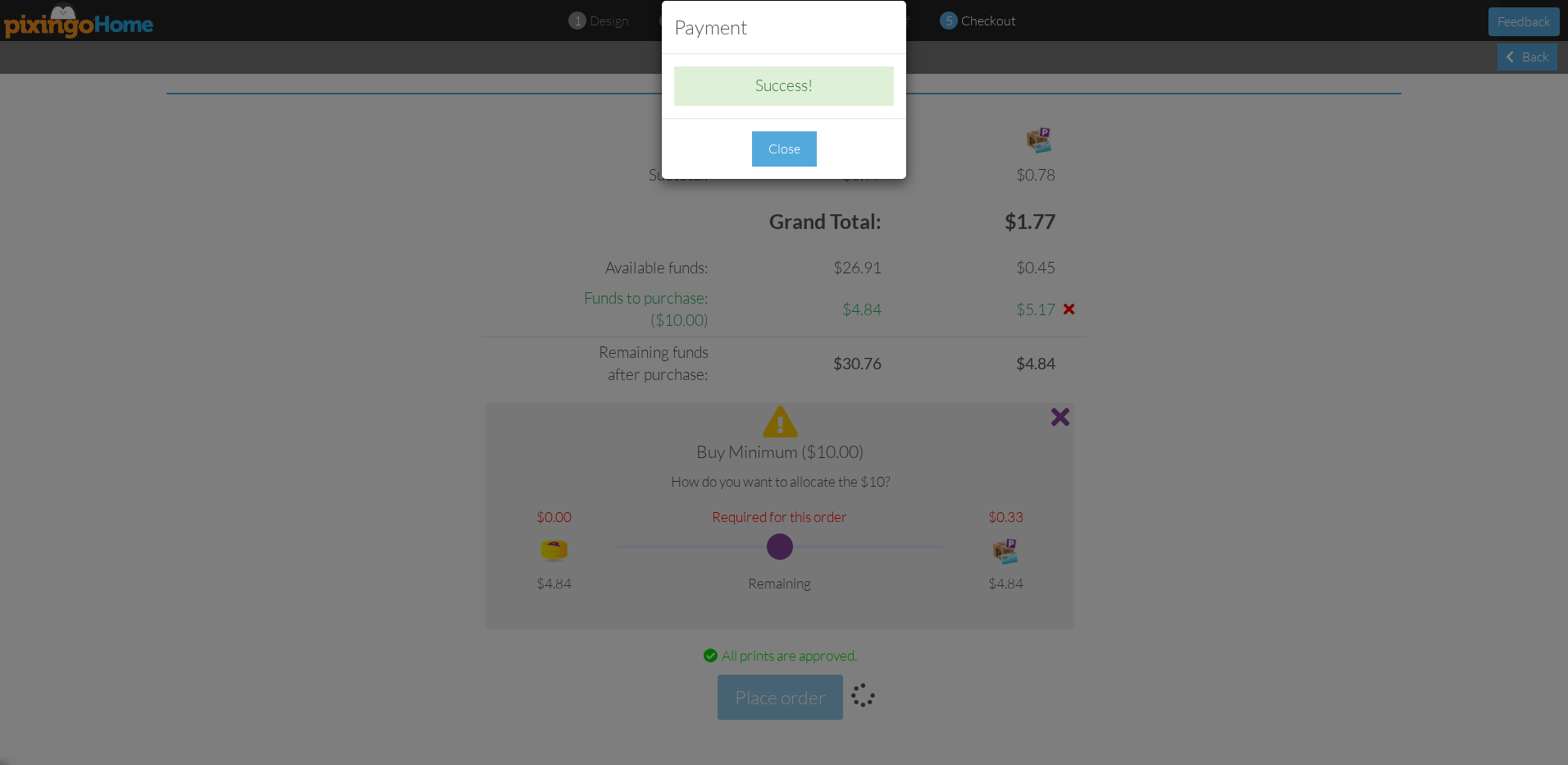
click at [770, 152] on div "Close" at bounding box center [784, 149] width 65 height 36
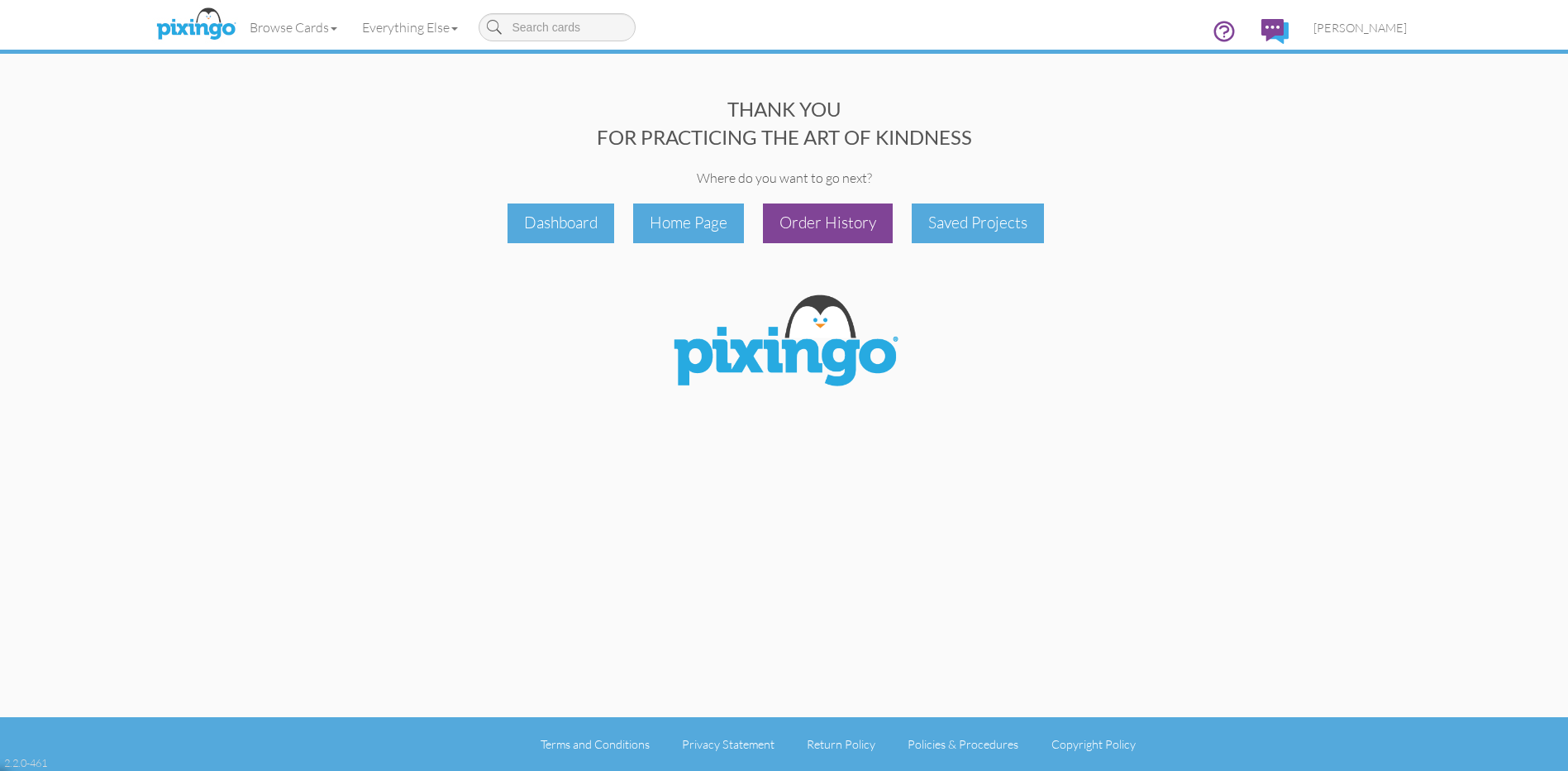
click at [808, 223] on div "Order History" at bounding box center [827, 223] width 130 height 39
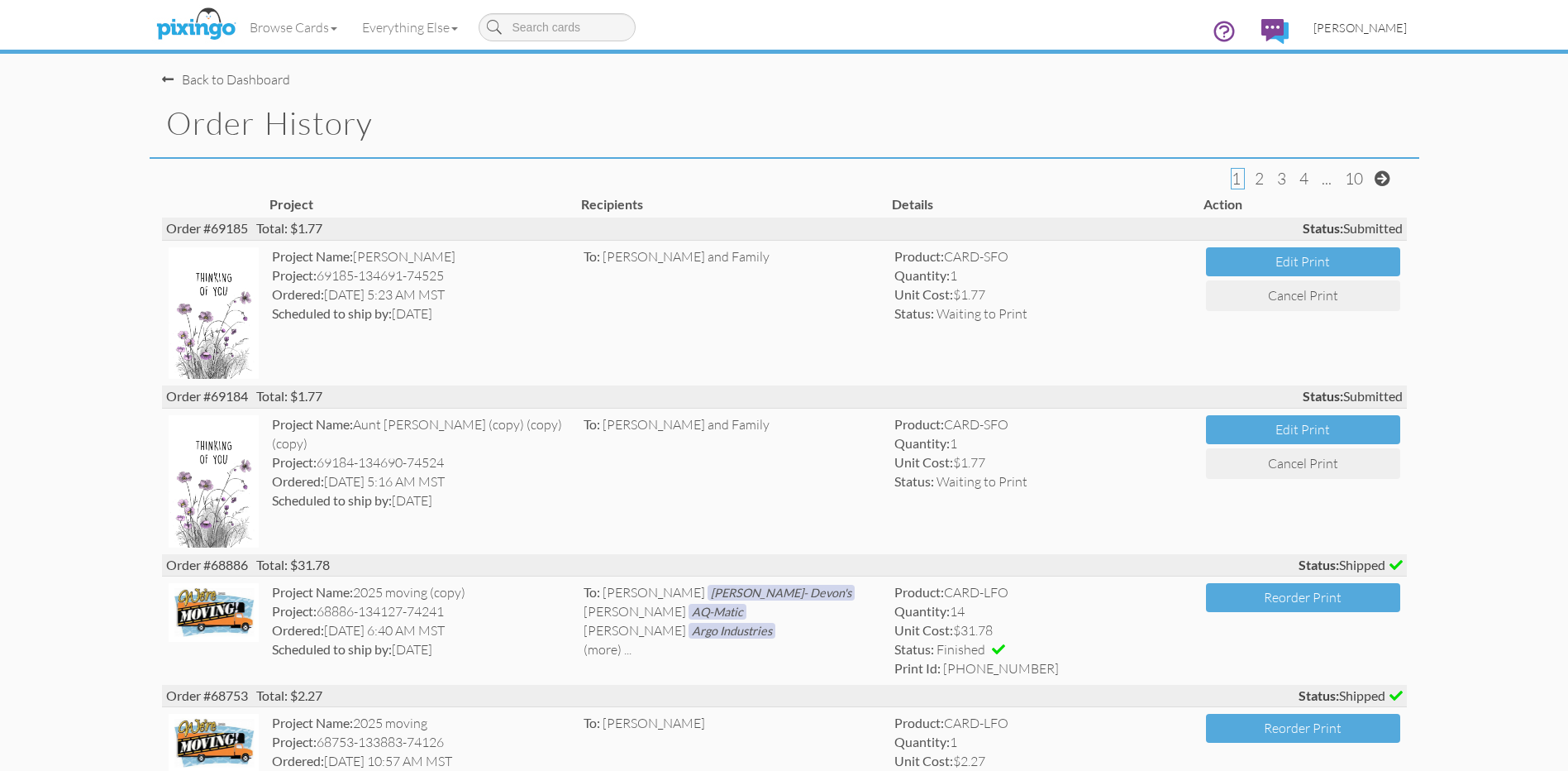
click at [1355, 25] on span "[PERSON_NAME]" at bounding box center [1360, 28] width 93 height 14
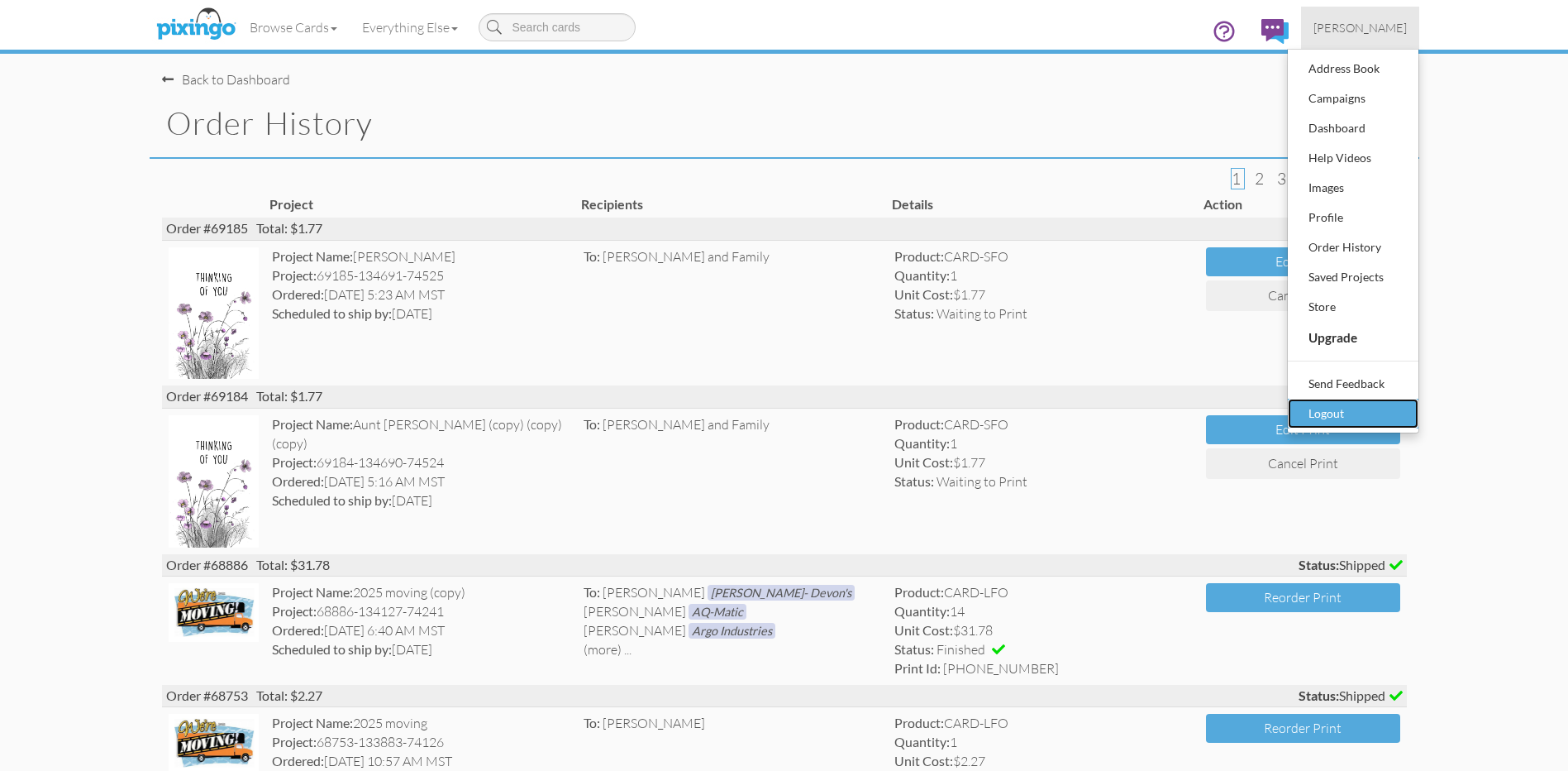
click at [1337, 410] on div "Logout" at bounding box center [1353, 414] width 98 height 25
